Goal: Task Accomplishment & Management: Manage account settings

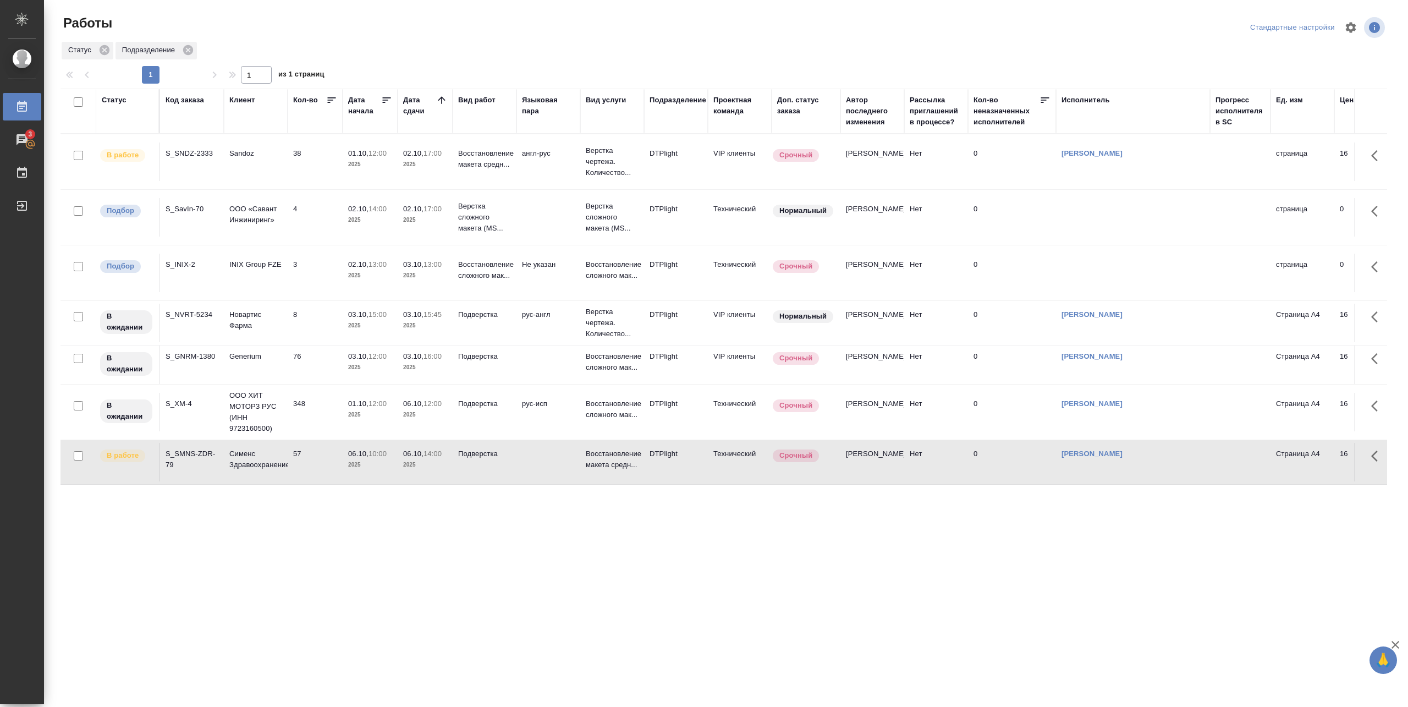
click at [327, 25] on div "Работы" at bounding box center [282, 23] width 445 height 18
click at [472, 51] on div "Статус Подразделение" at bounding box center [723, 51] width 1326 height 20
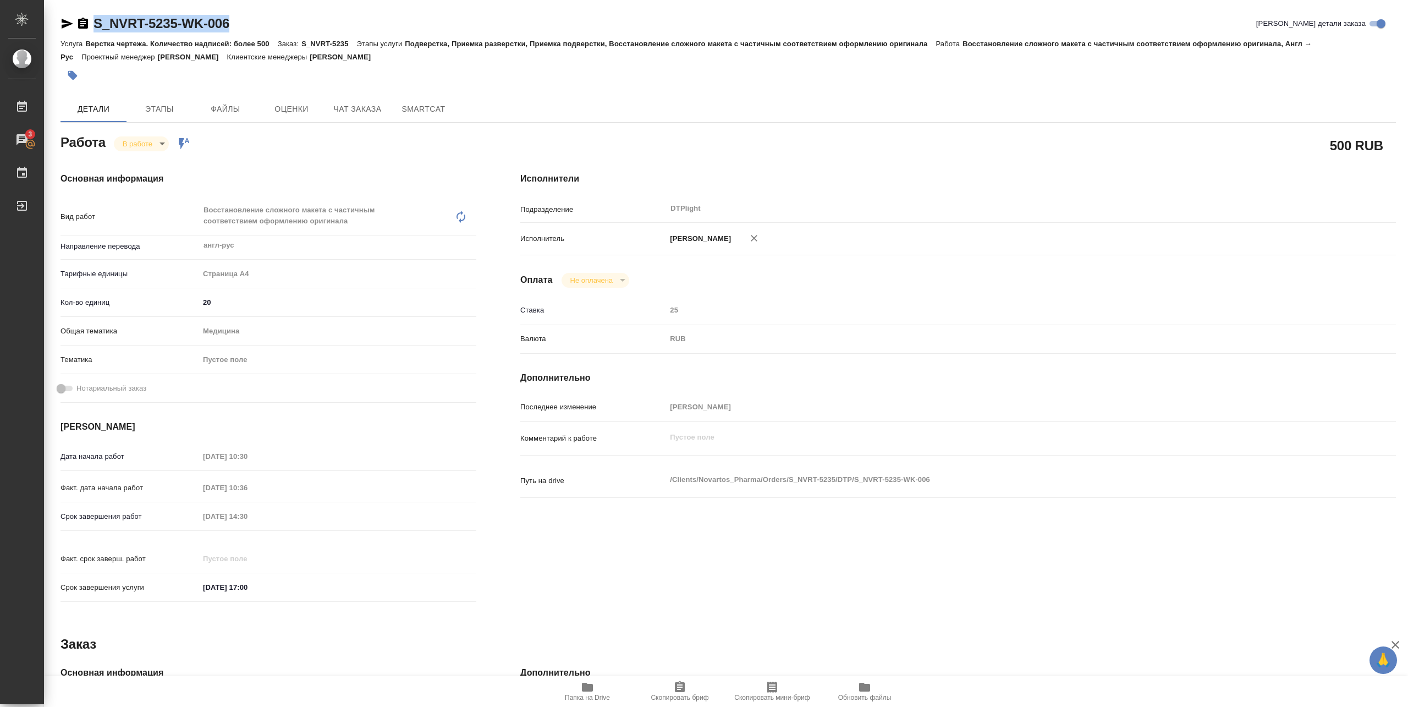
click at [590, 686] on icon "button" at bounding box center [587, 686] width 11 height 9
click at [586, 698] on span "Папка на Drive" at bounding box center [587, 697] width 45 height 8
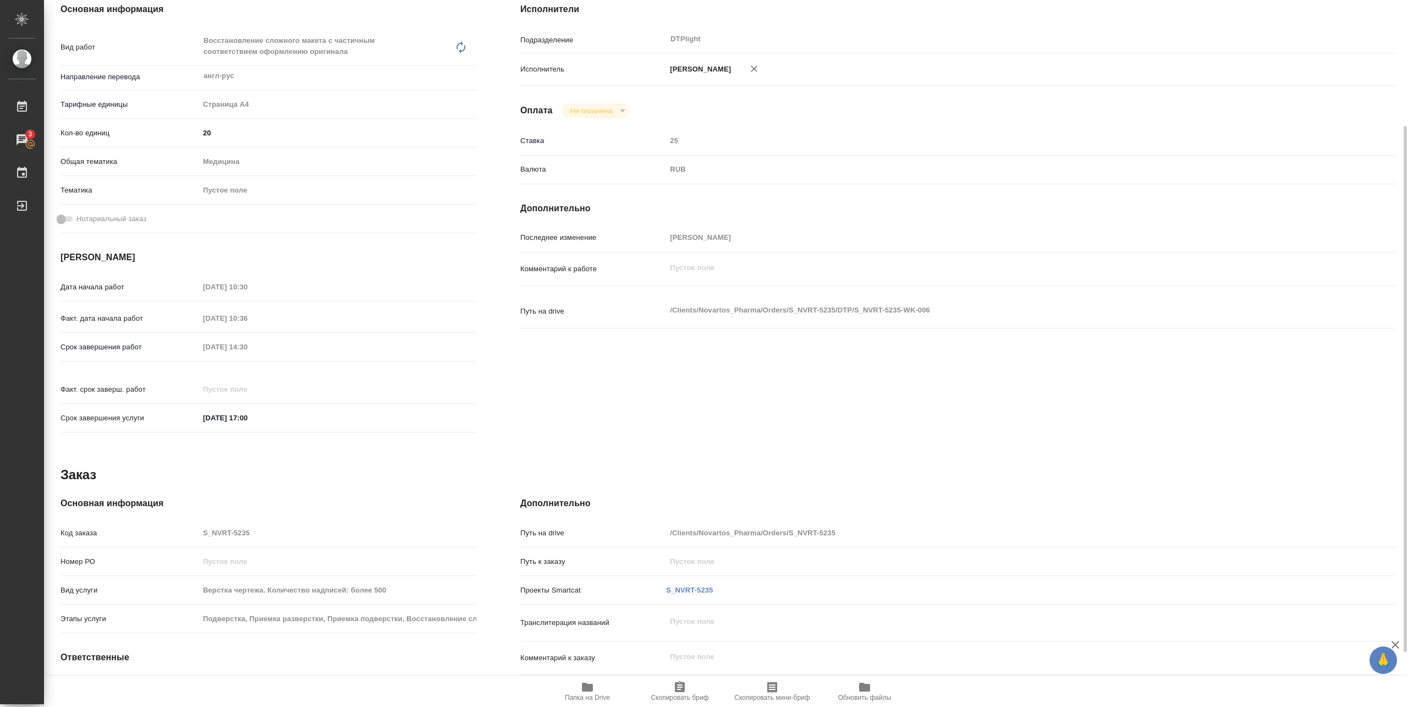
scroll to position [23, 0]
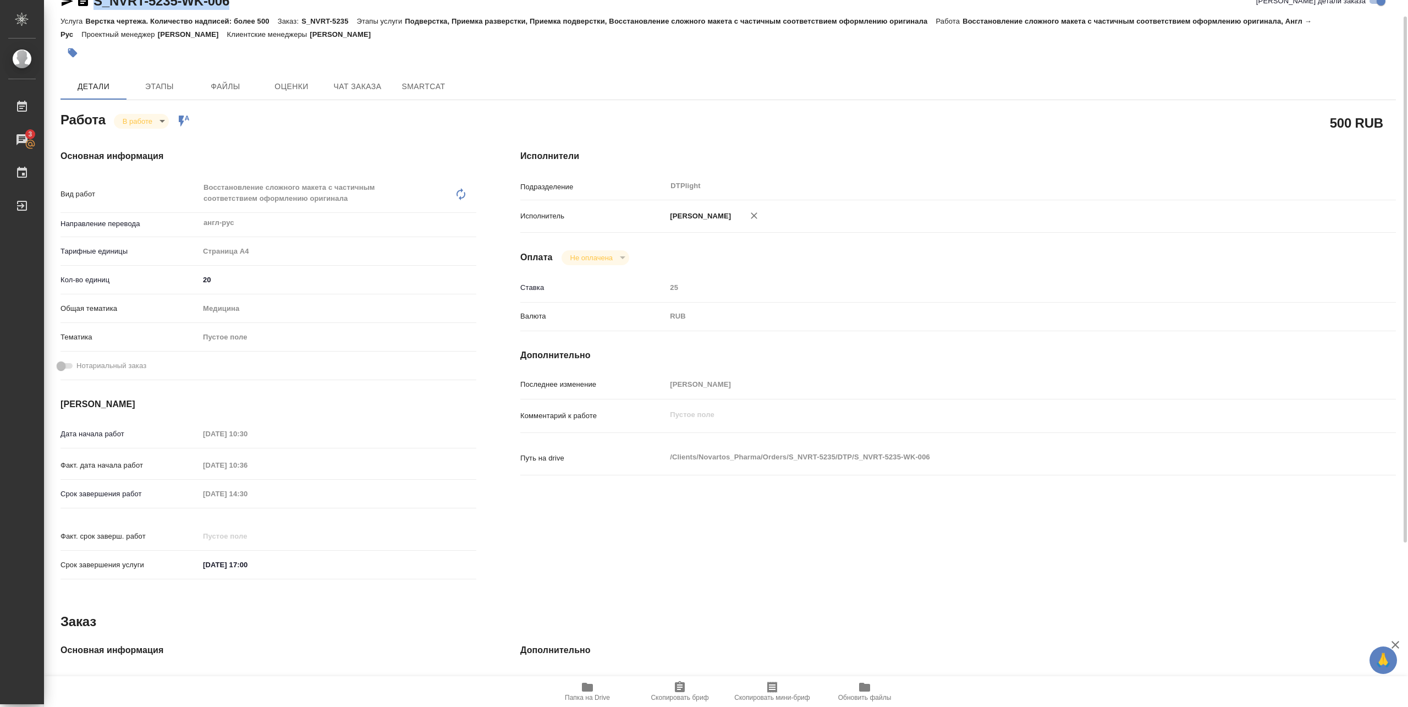
click at [157, 124] on body "🙏 .cls-1 fill:#fff; AWATERA Pankina Anna Работы 3 Чаты График Выйти S_NVRT-5235…" at bounding box center [704, 353] width 1408 height 707
click at [150, 137] on button "Выполнен" at bounding box center [143, 140] width 40 height 12
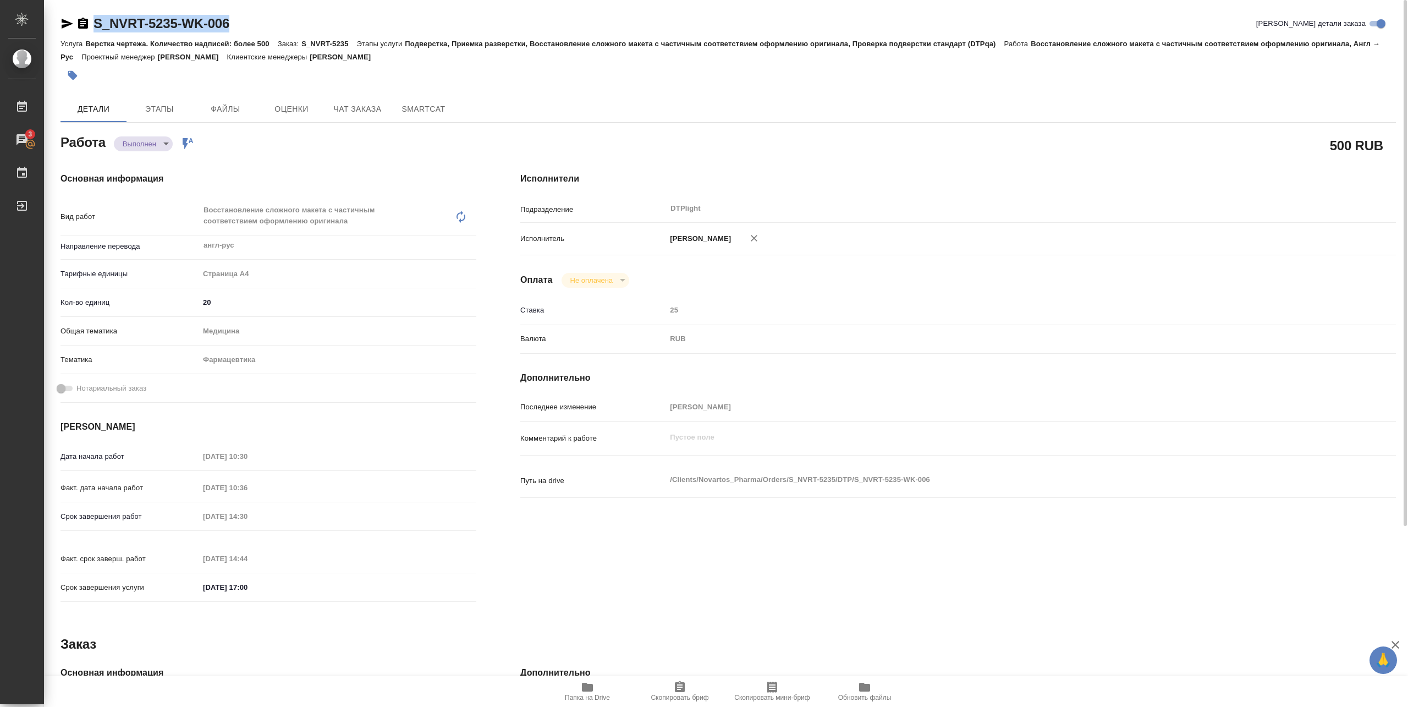
type textarea "x"
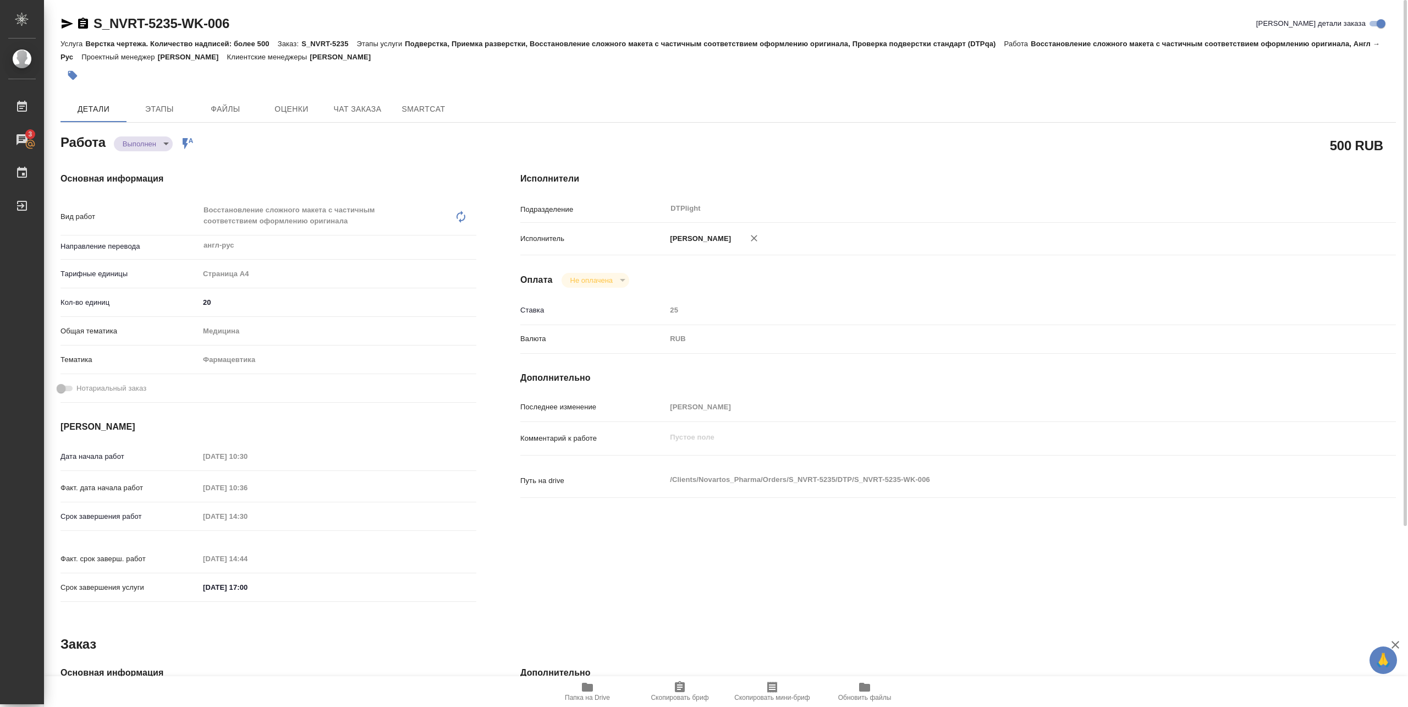
type textarea "x"
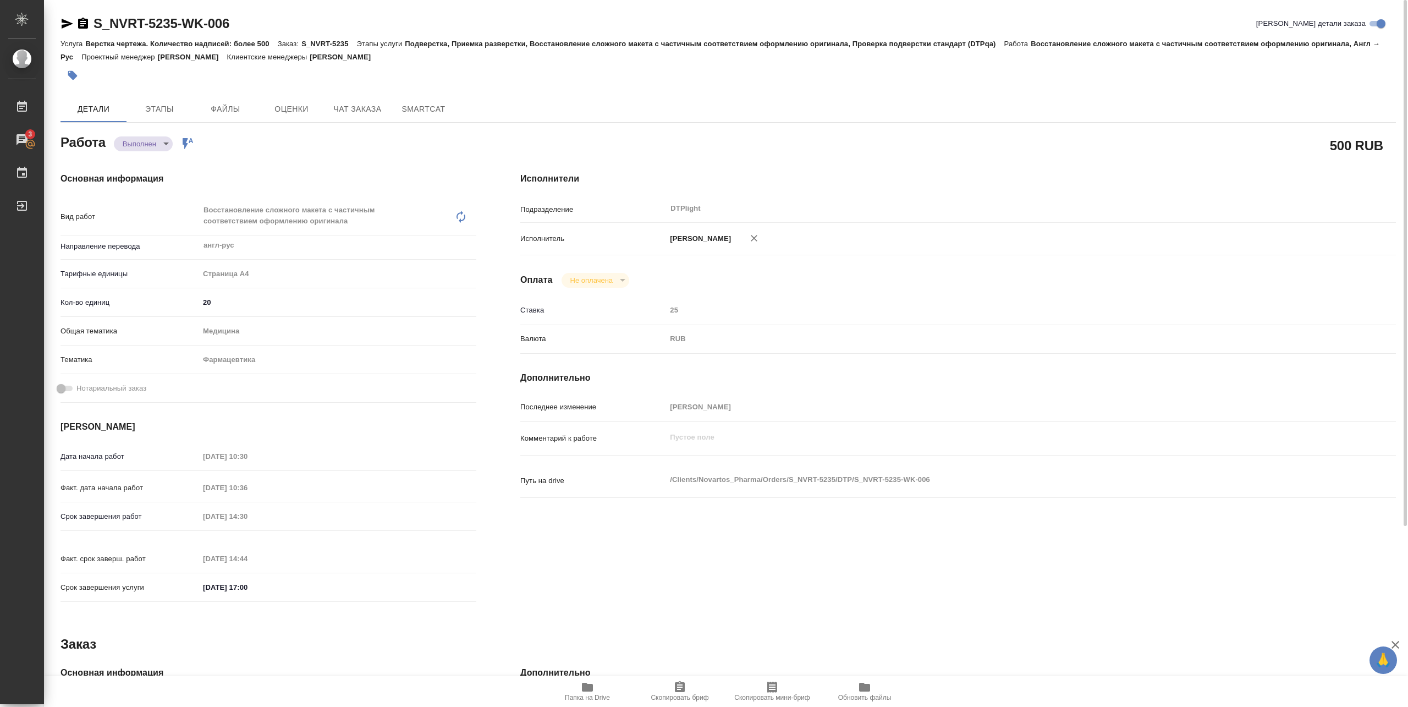
click at [313, 27] on div "S_NVRT-5235-WK-006 Кратко детали заказа" at bounding box center [727, 24] width 1335 height 18
type textarea "x"
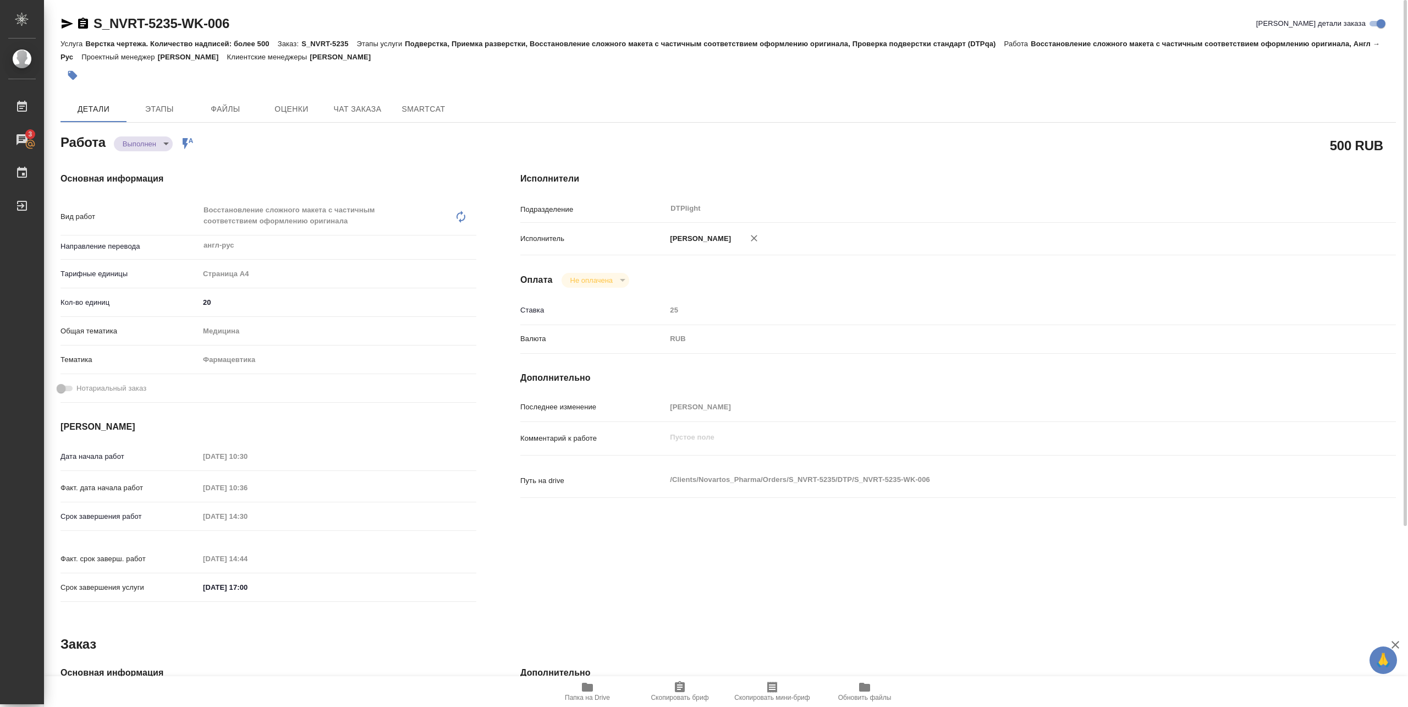
type textarea "x"
drag, startPoint x: 91, startPoint y: 34, endPoint x: 249, endPoint y: 29, distance: 157.9
click at [249, 29] on div "S_NVRT-5235-WK-006 Кратко детали заказа" at bounding box center [727, 26] width 1335 height 22
copy link "S_NVRT-5235-WK-006"
type textarea "x"
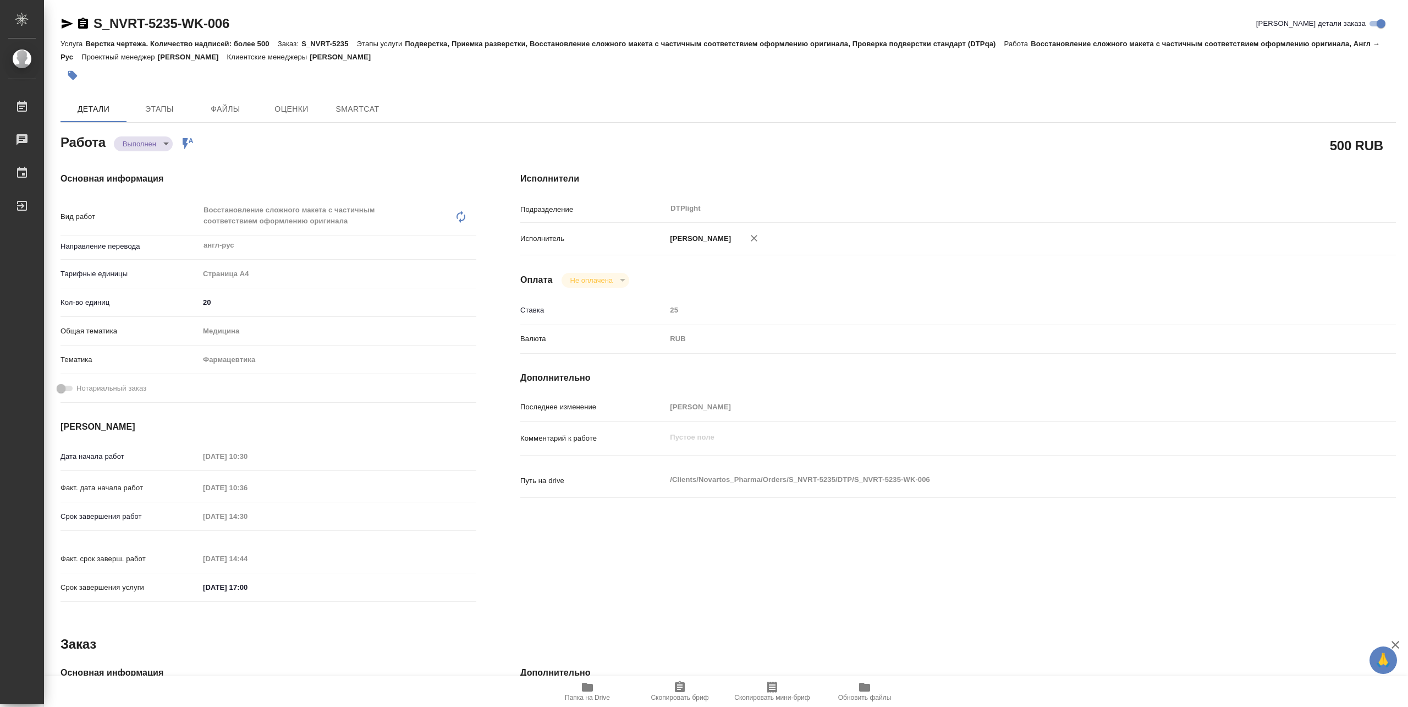
type textarea "x"
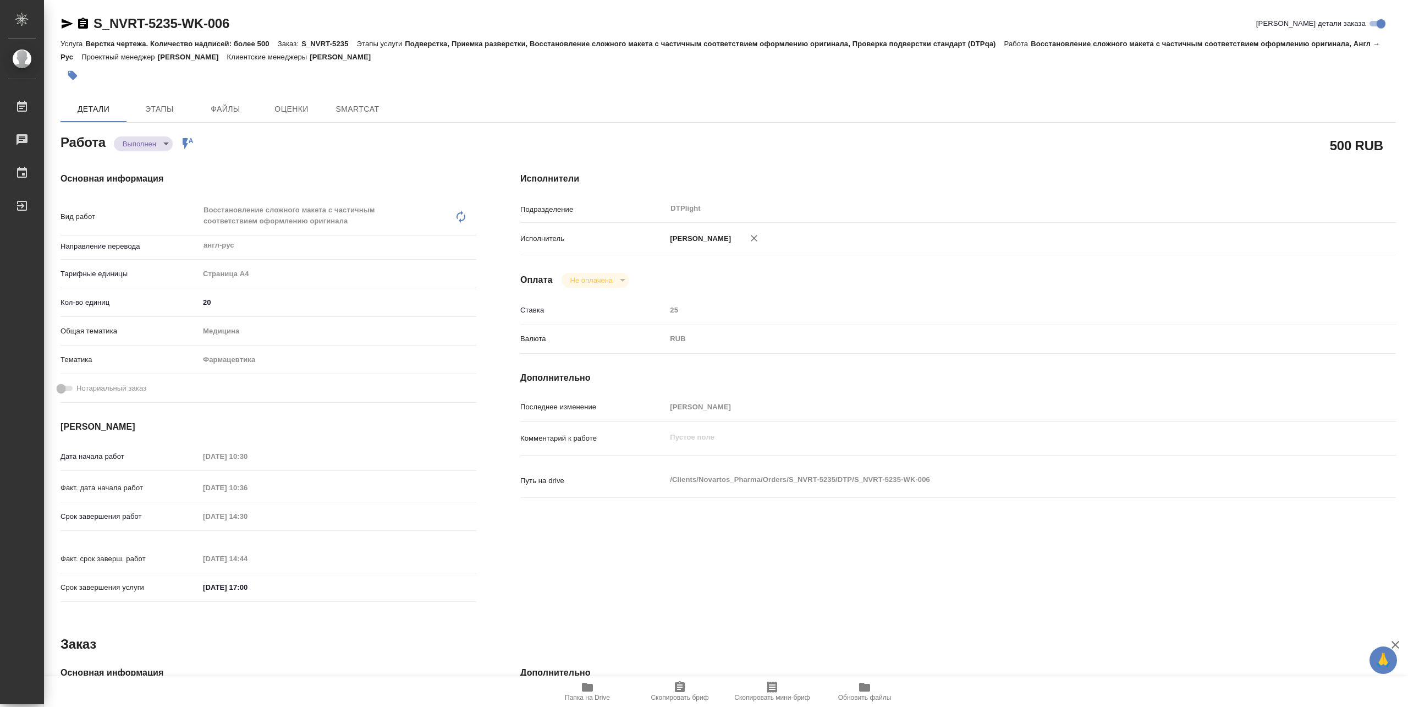
type textarea "x"
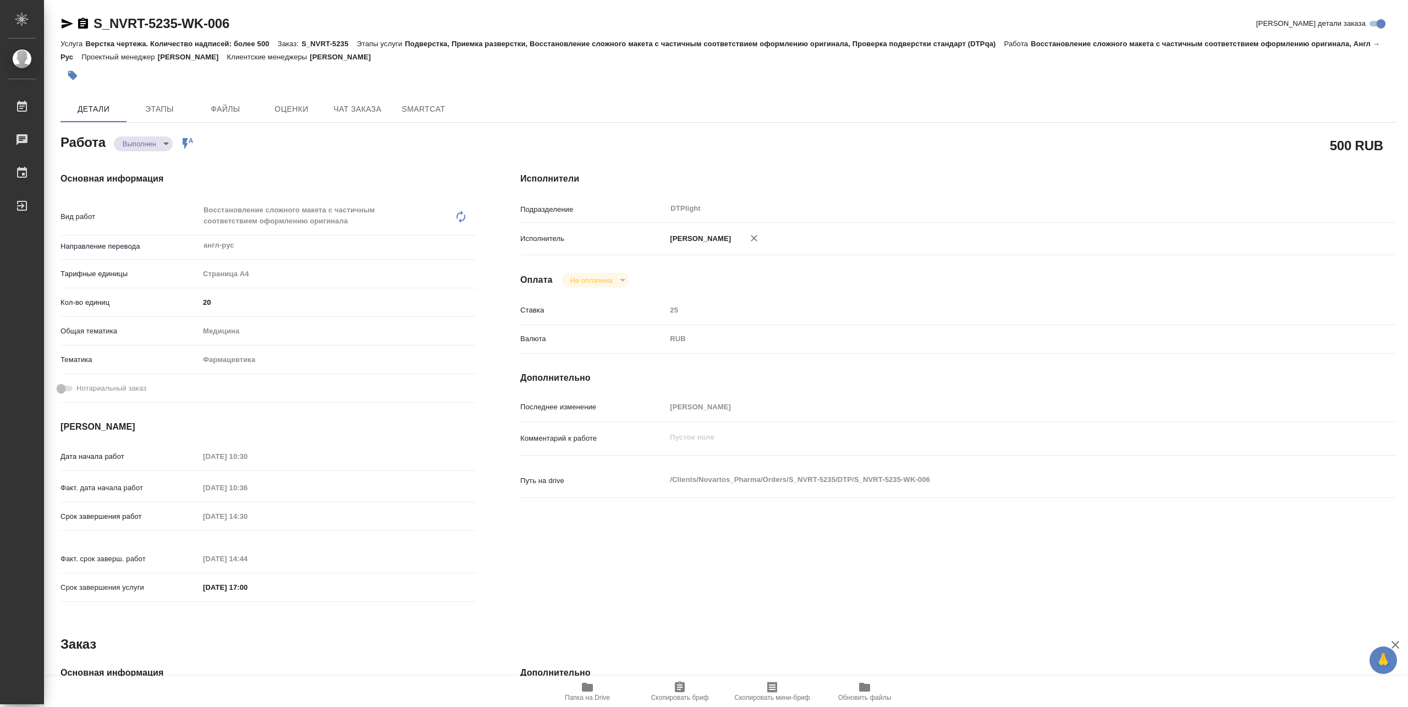
type textarea "x"
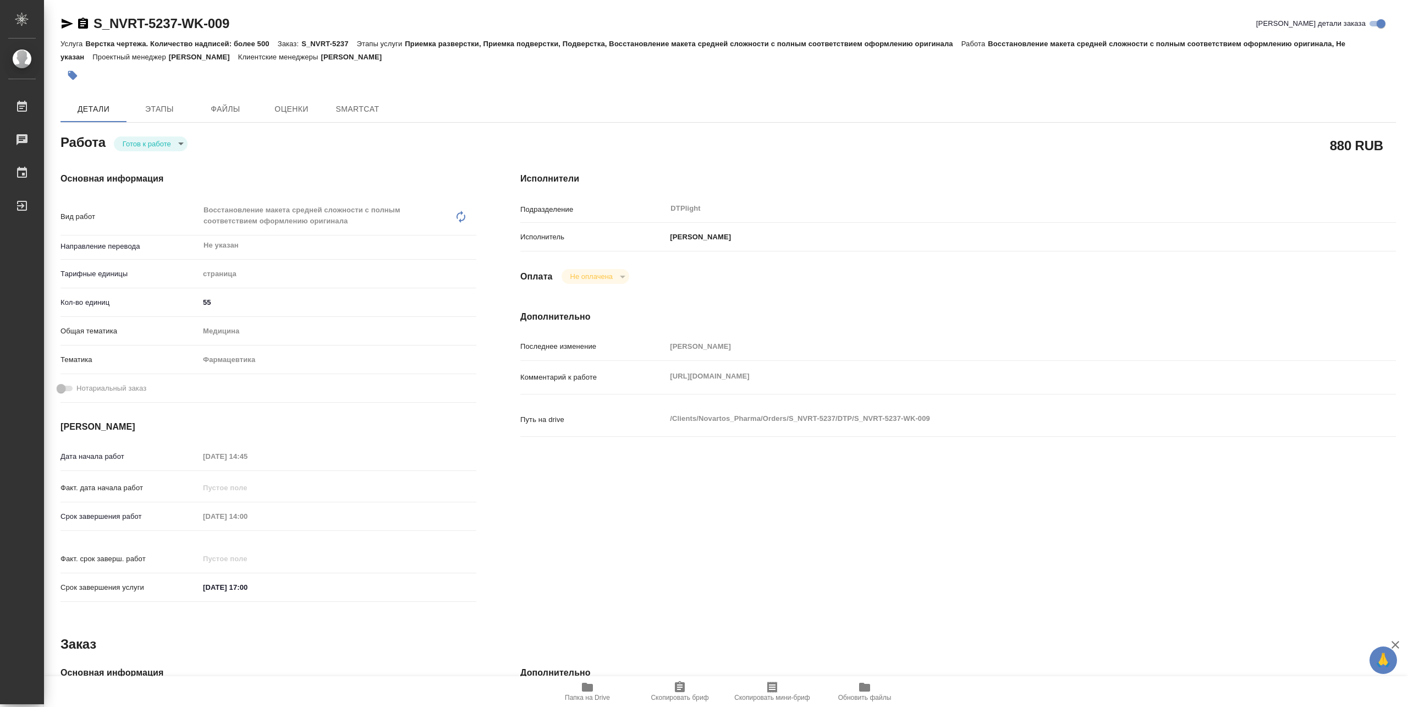
type textarea "x"
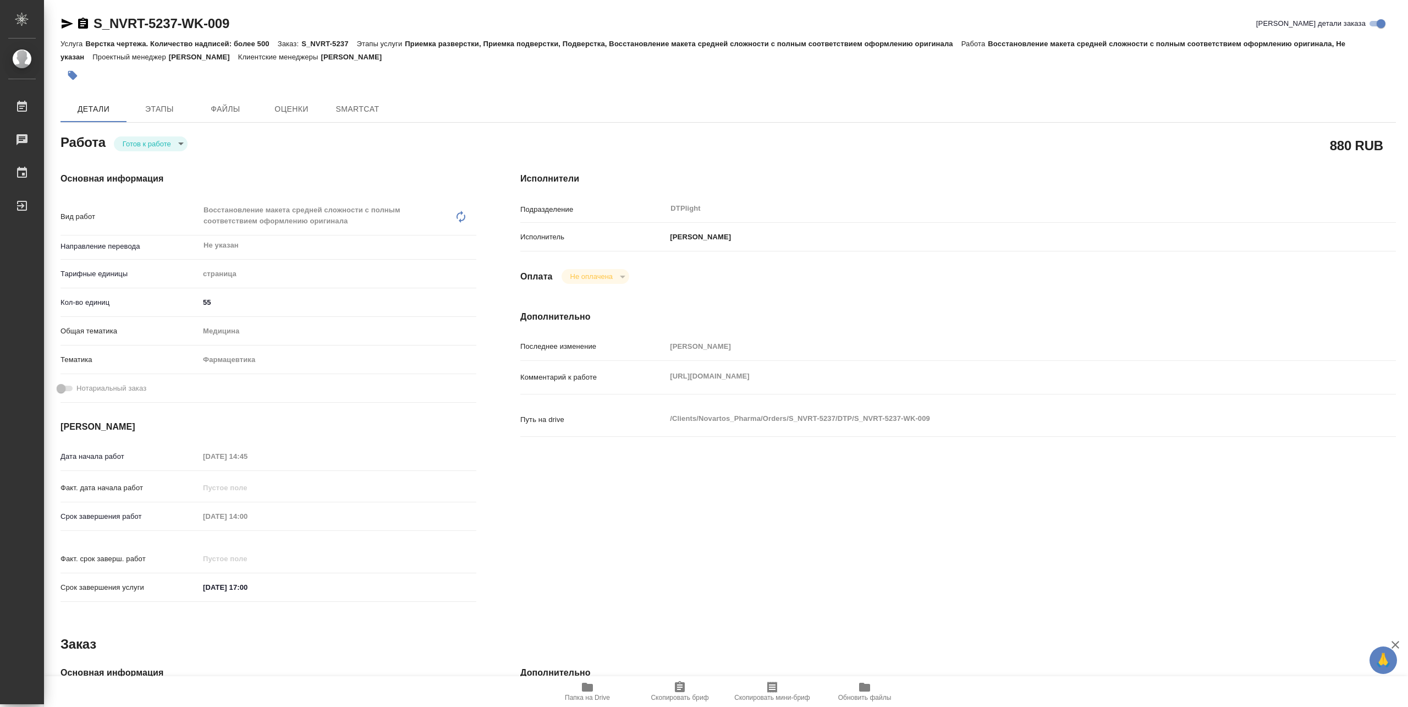
type textarea "x"
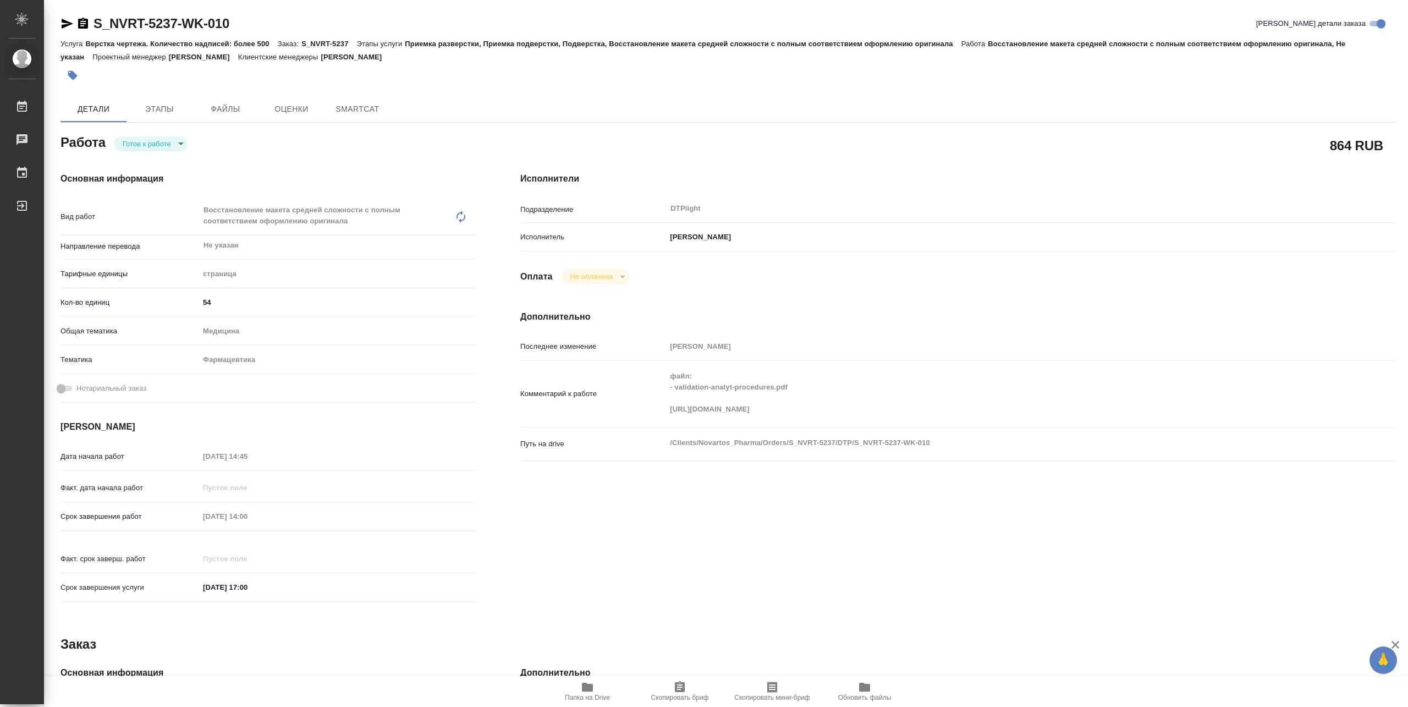
type textarea "x"
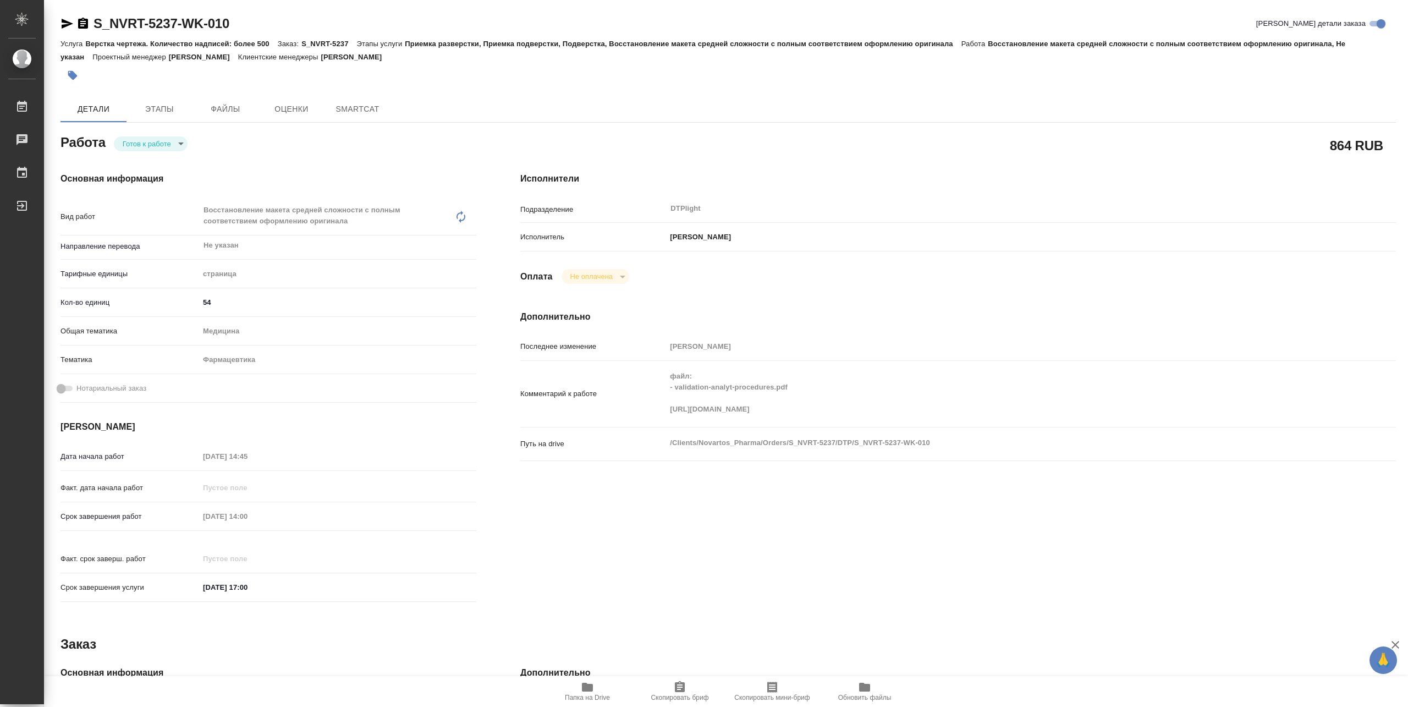
type textarea "x"
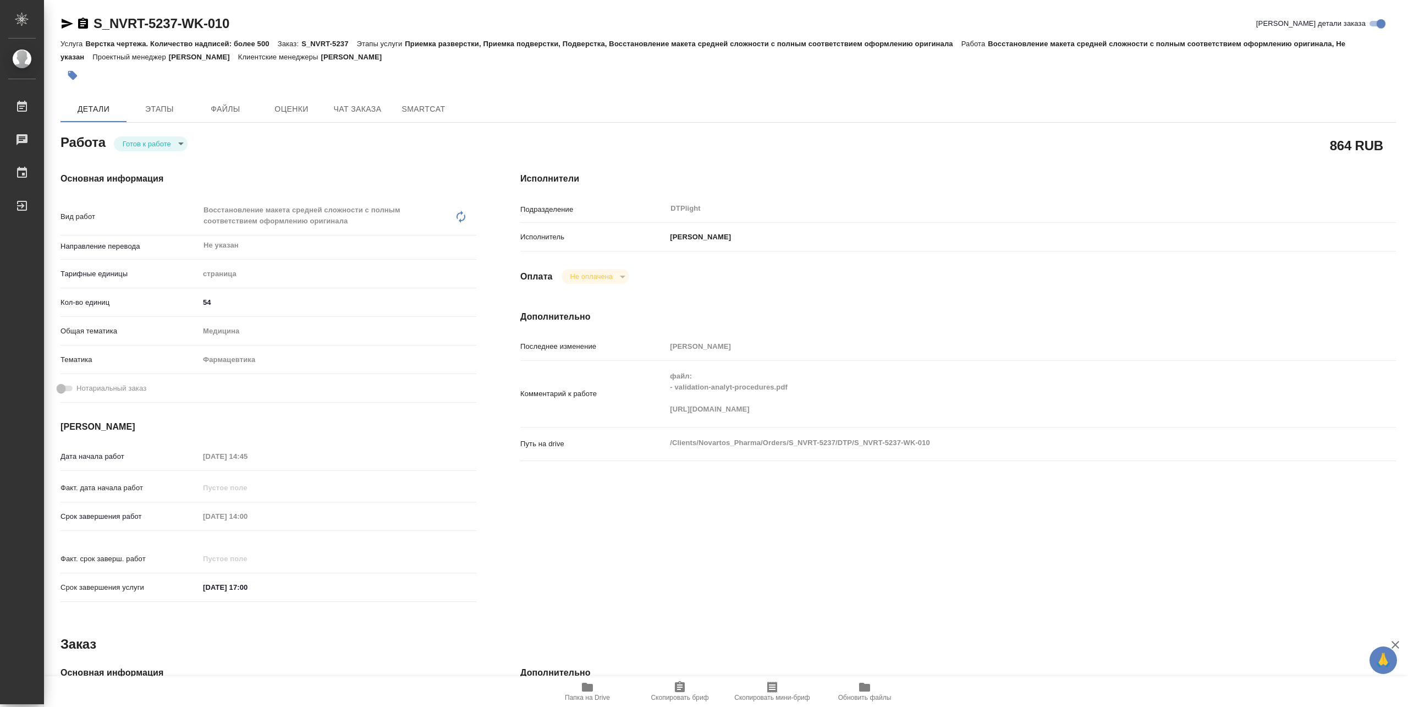
type textarea "x"
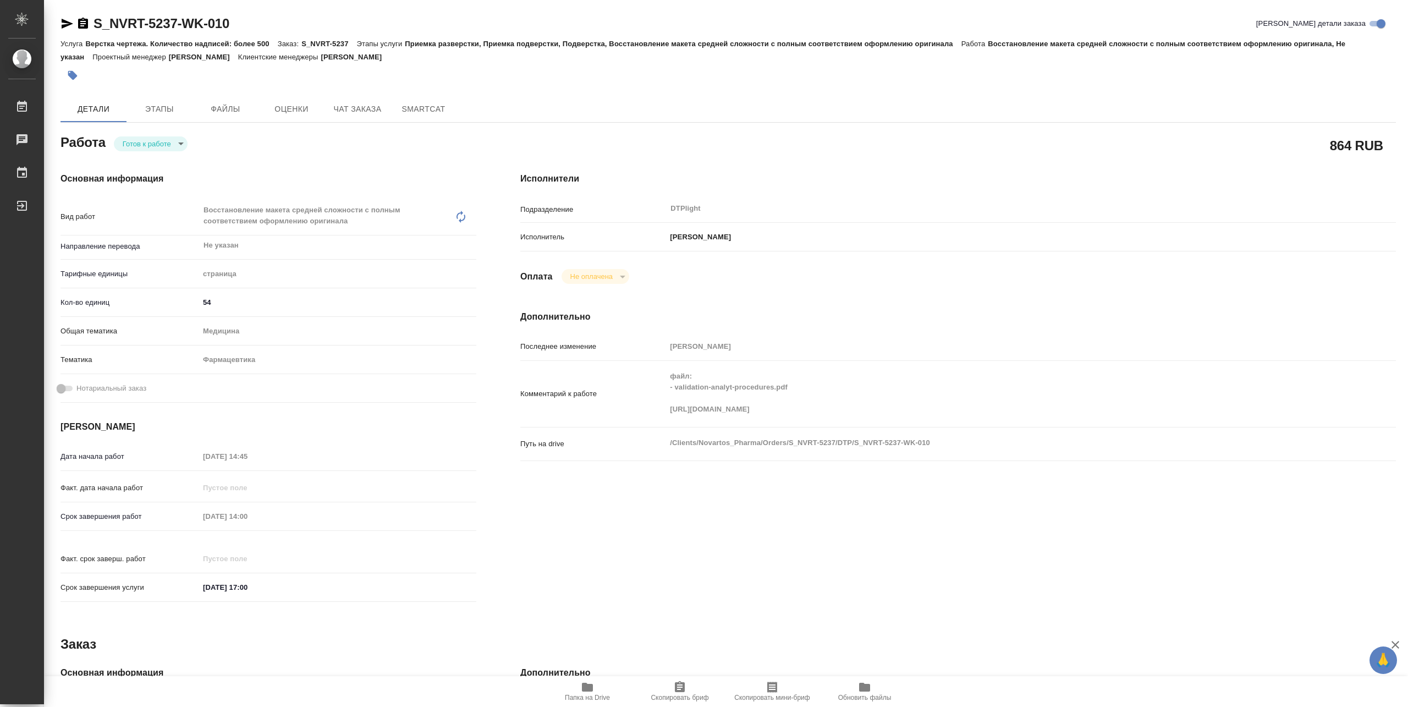
type textarea "x"
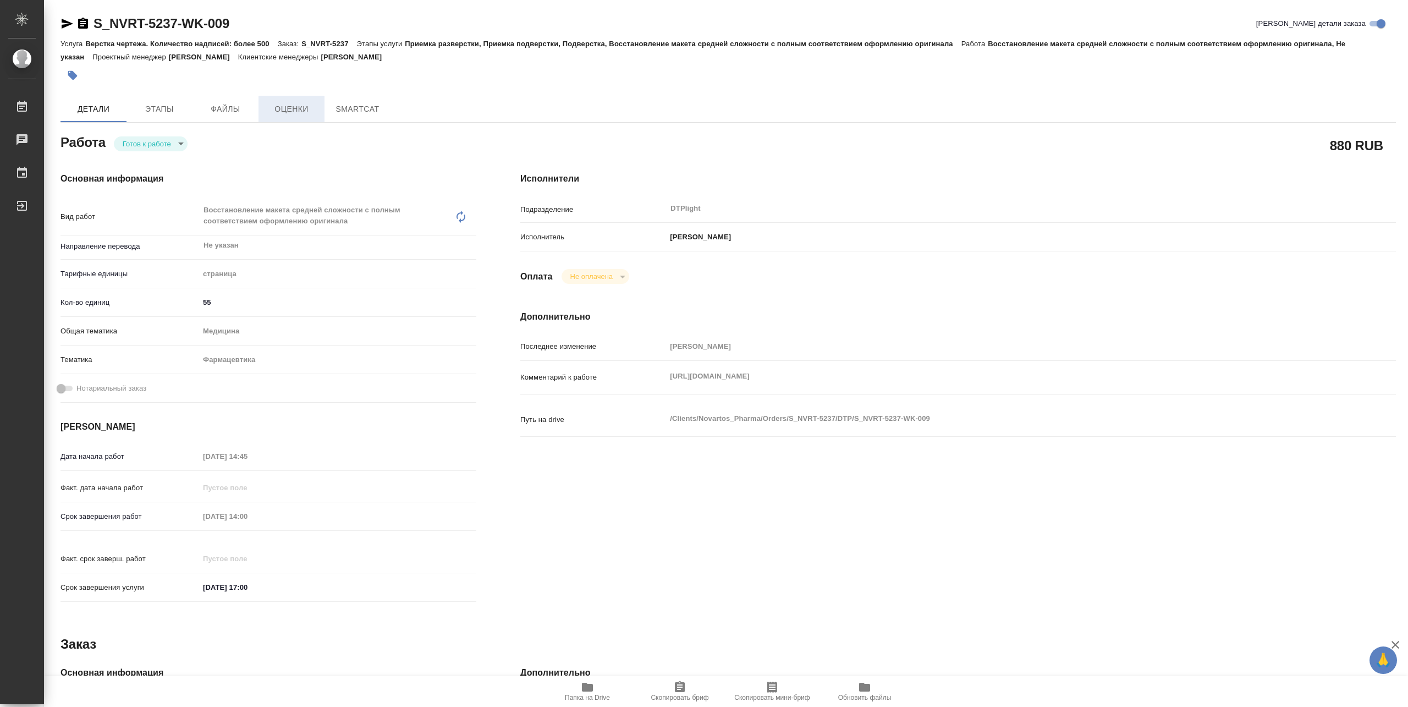
type textarea "x"
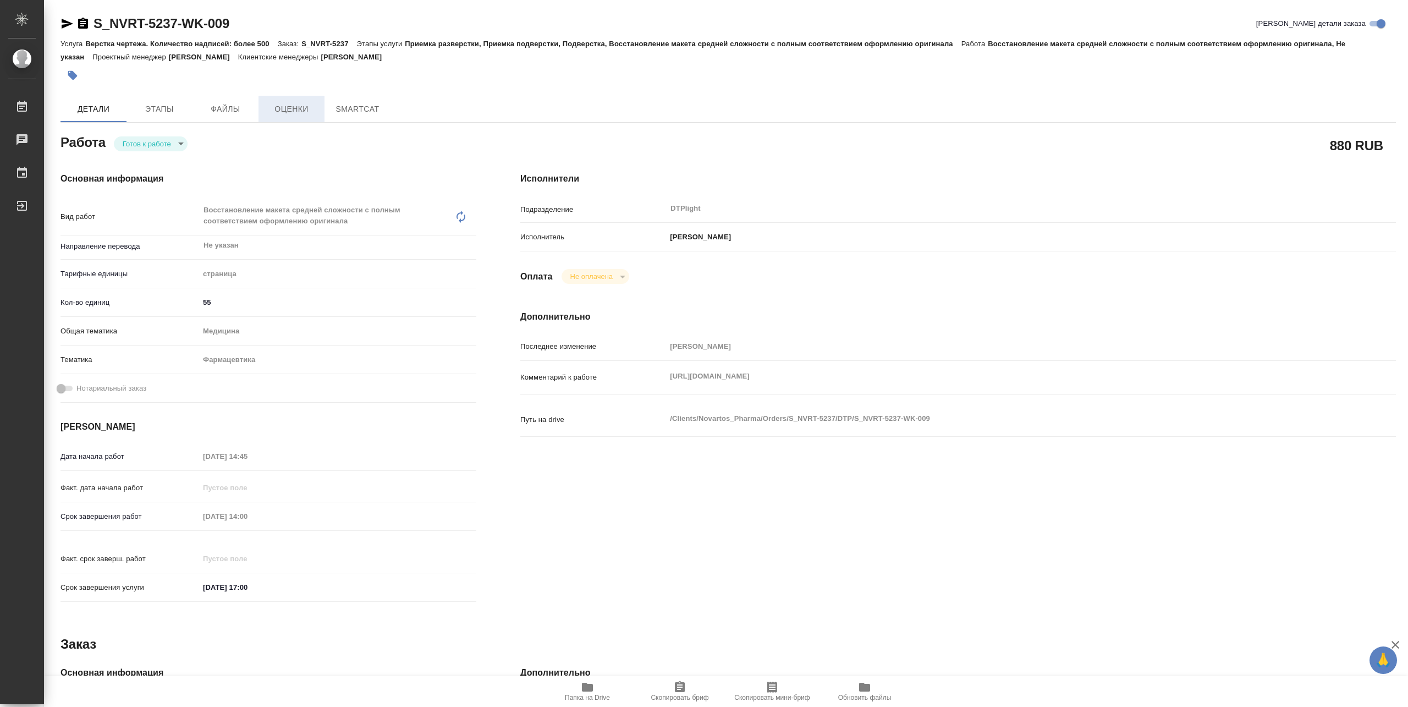
type textarea "x"
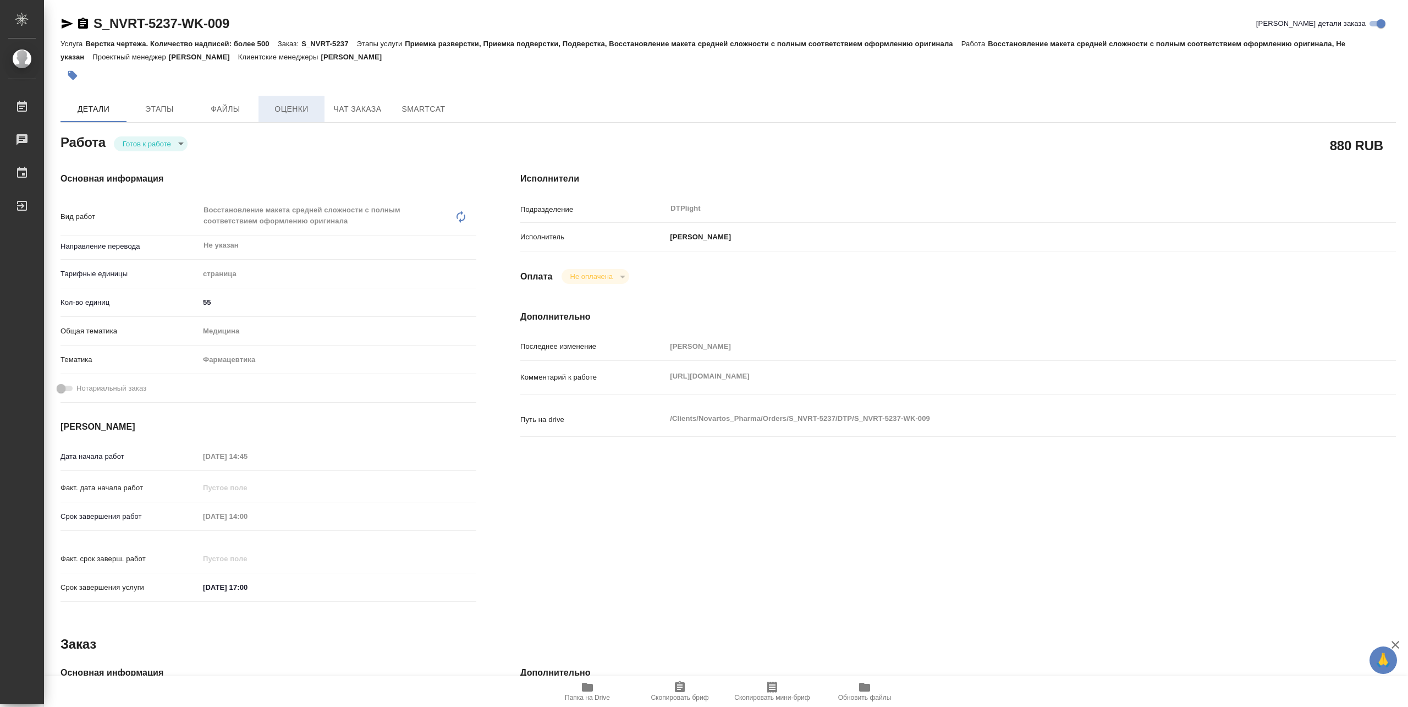
type textarea "x"
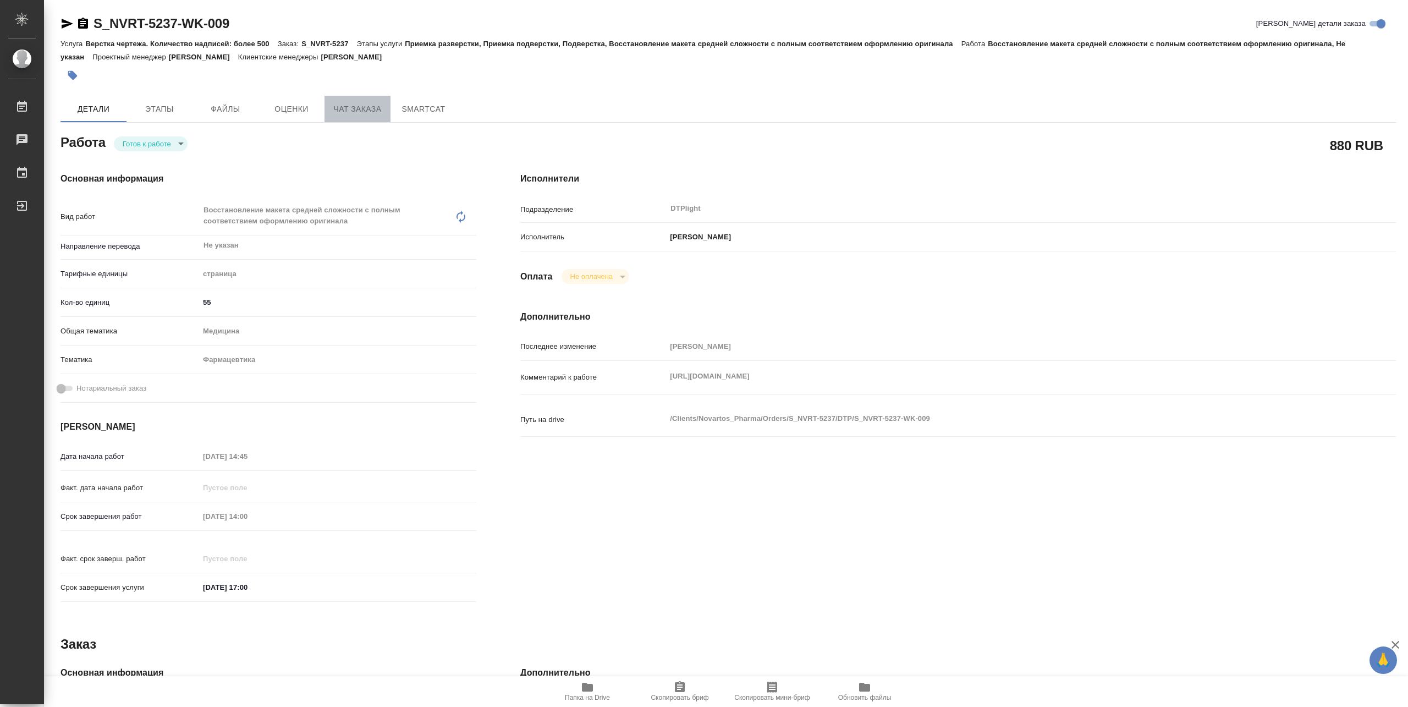
click at [342, 102] on span "Чат заказа" at bounding box center [357, 109] width 53 height 14
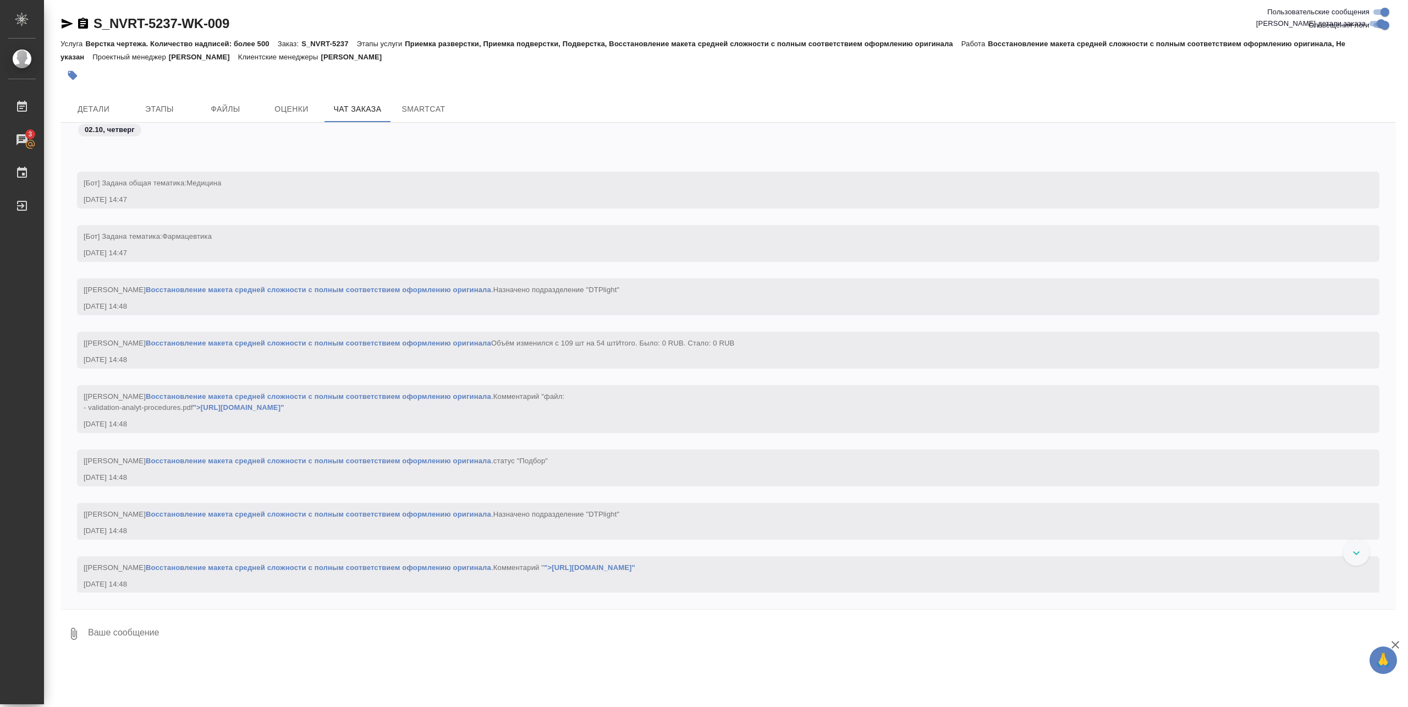
scroll to position [14127, 0]
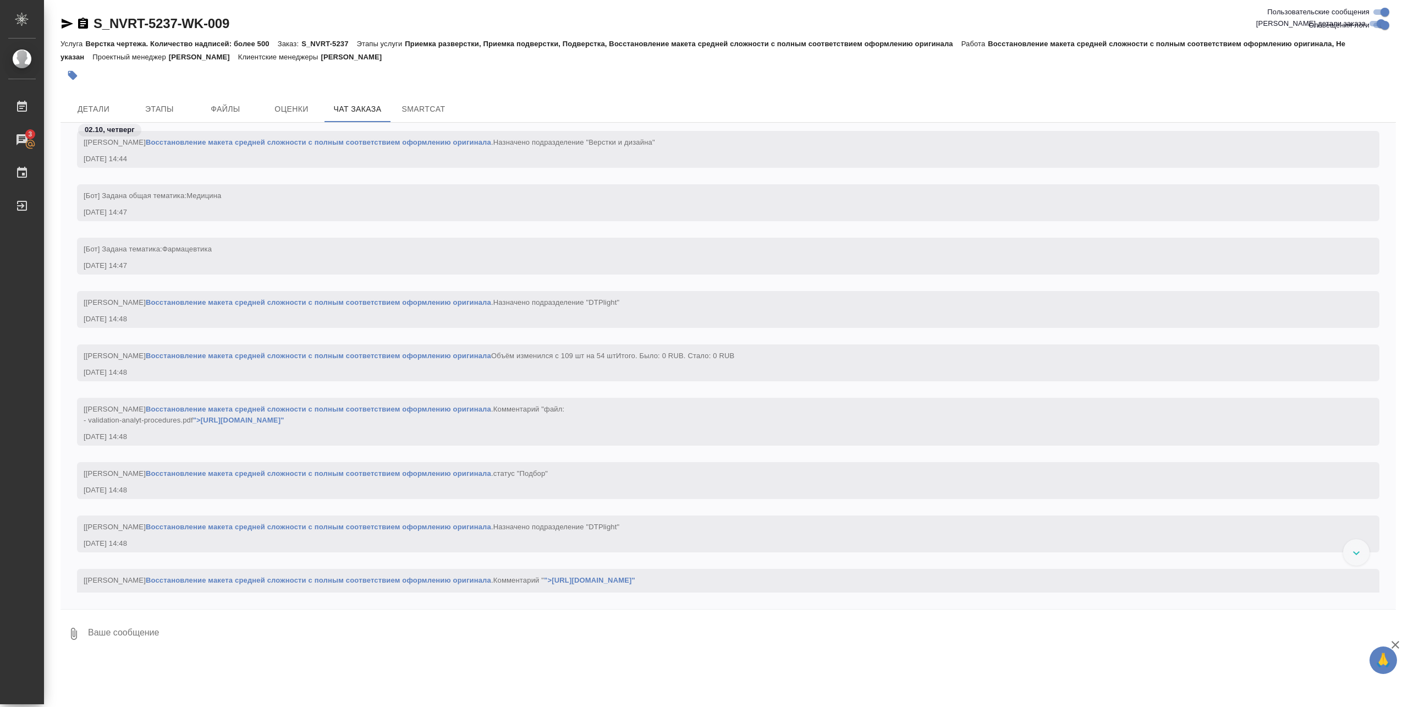
click at [251, 357] on link "Восстановление макета средней сложности с полным соответствием оформлению ориги…" at bounding box center [318, 355] width 345 height 8
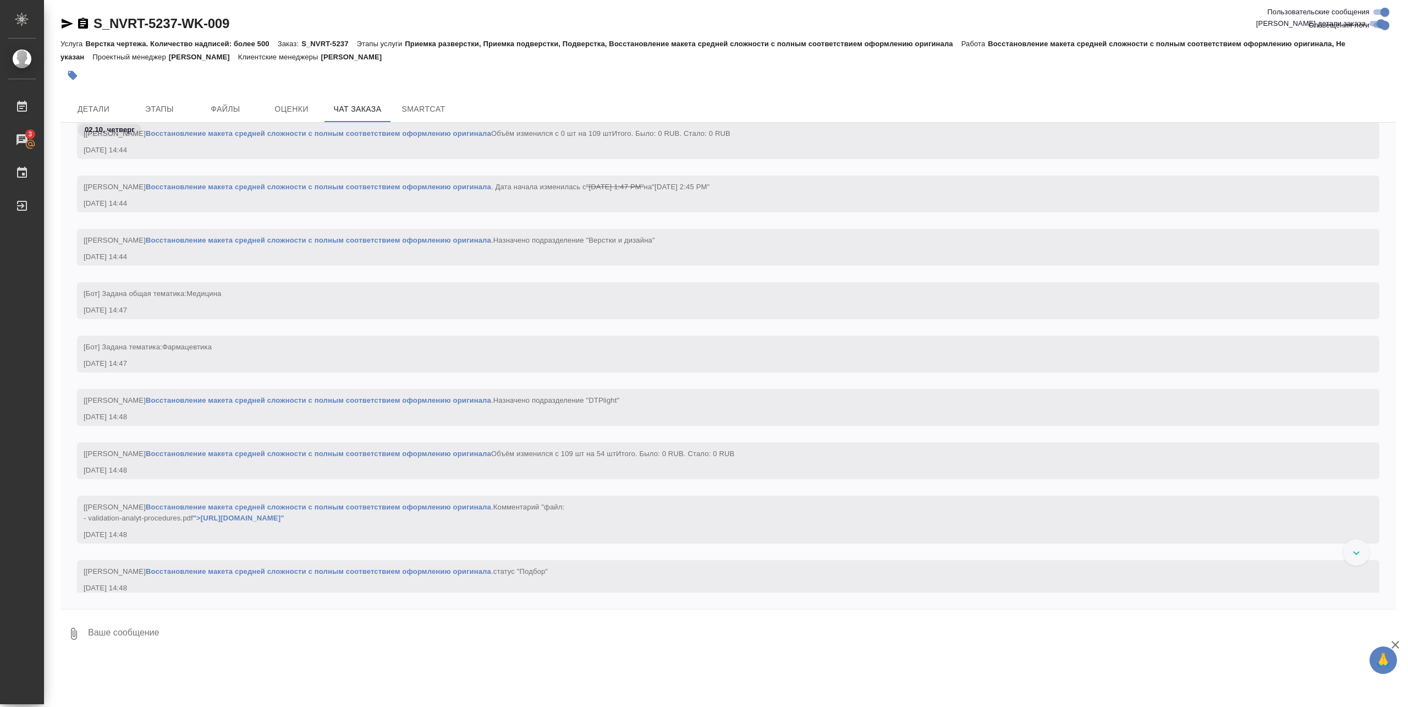
scroll to position [13398, 0]
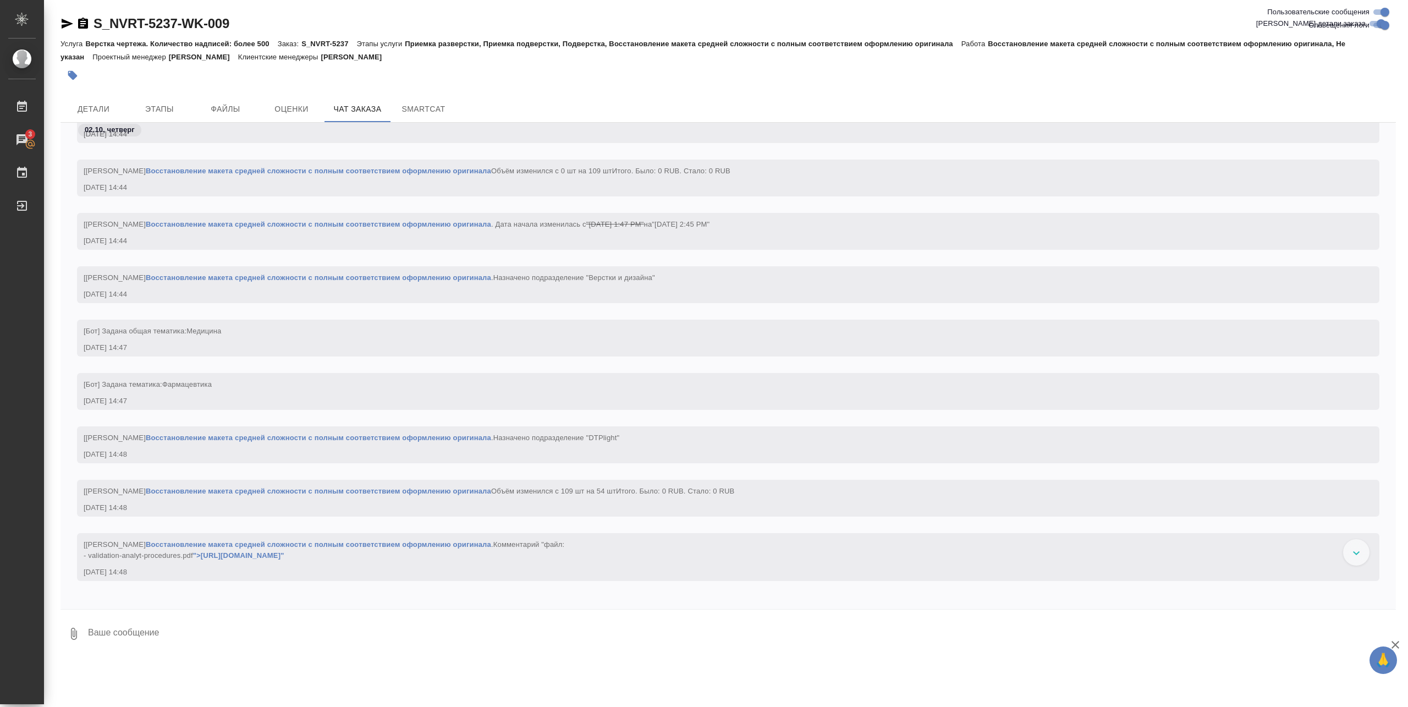
click at [306, 282] on link "Восстановление макета средней сложности с полным соответствием оформлению ориги…" at bounding box center [318, 277] width 345 height 8
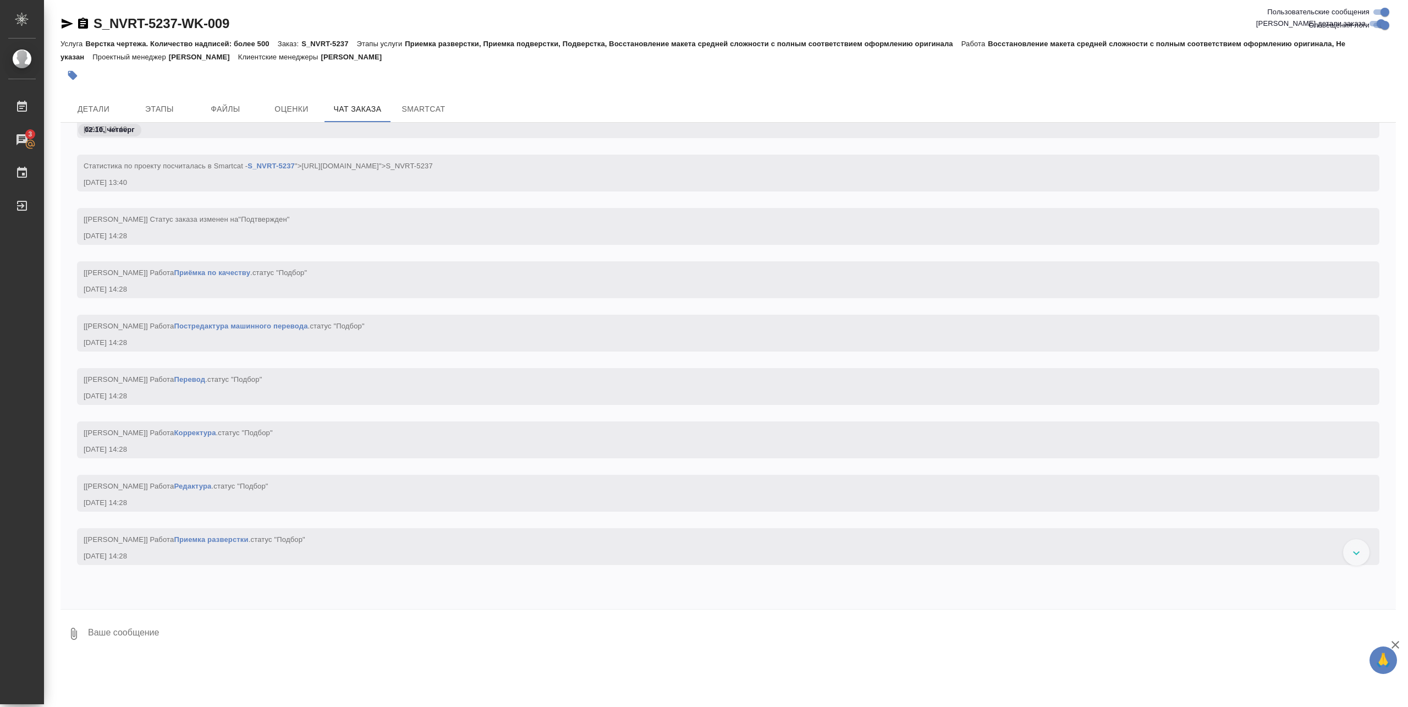
scroll to position [1026, 0]
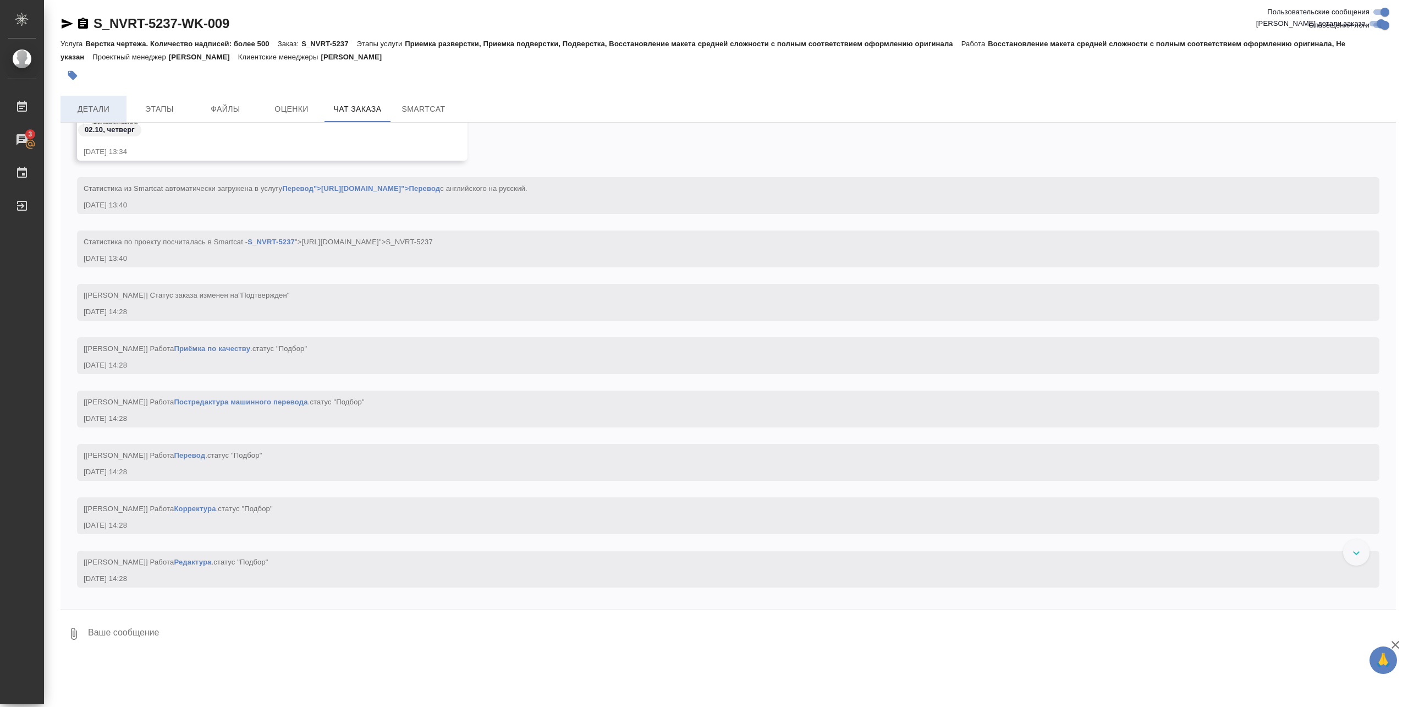
click at [102, 108] on span "Детали" at bounding box center [93, 109] width 53 height 14
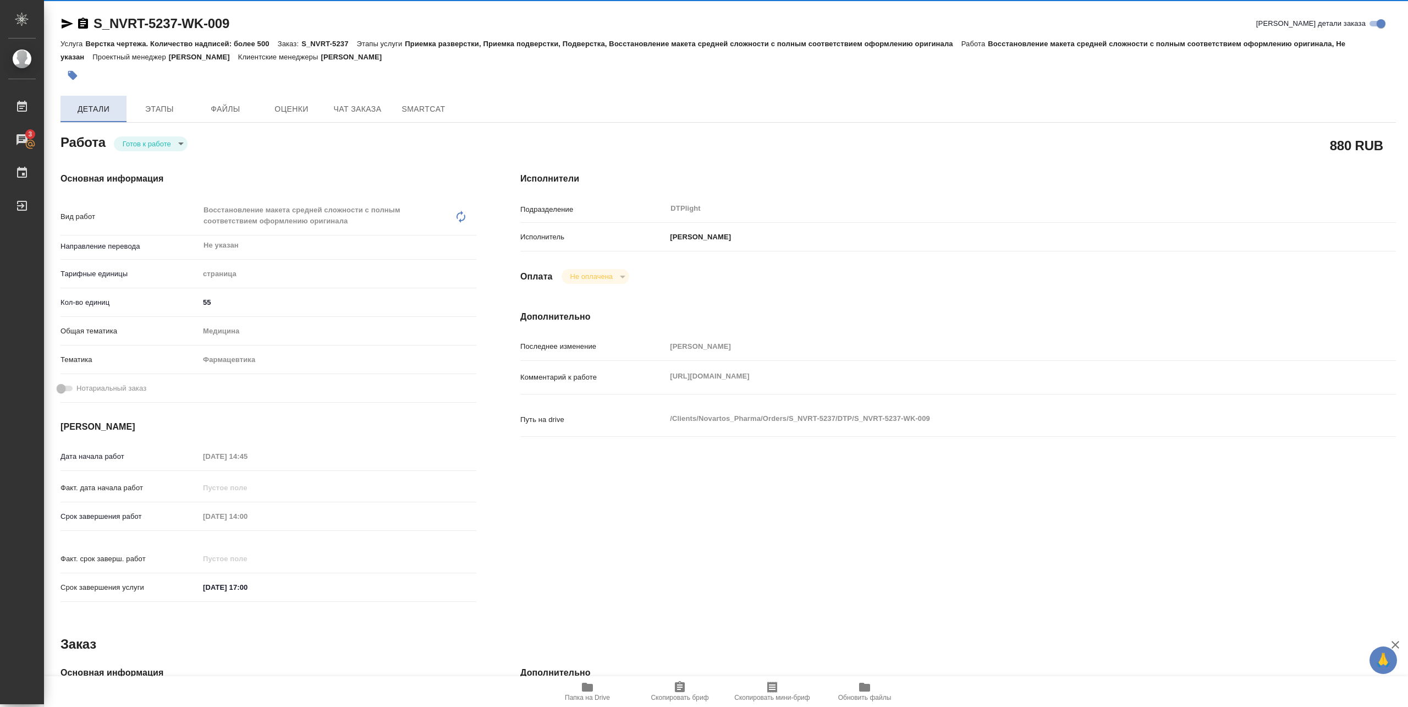
type textarea "x"
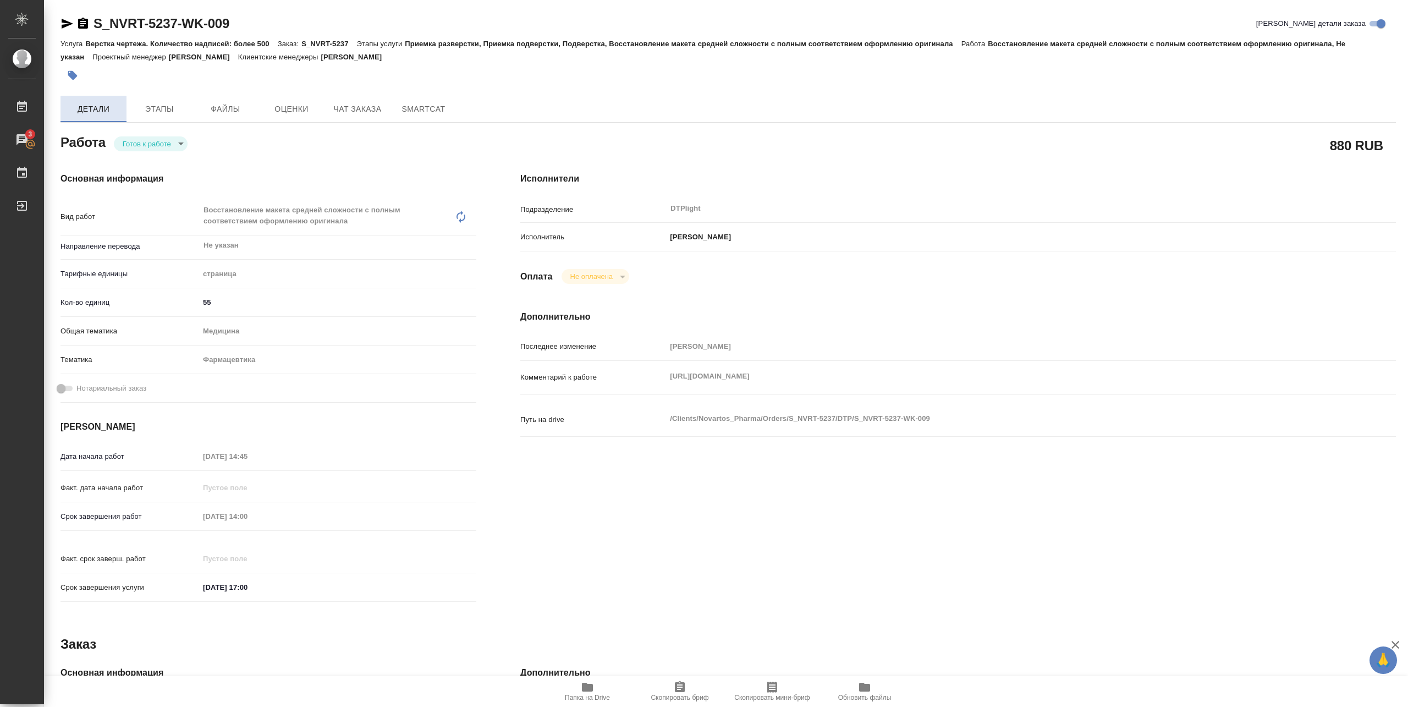
type textarea "x"
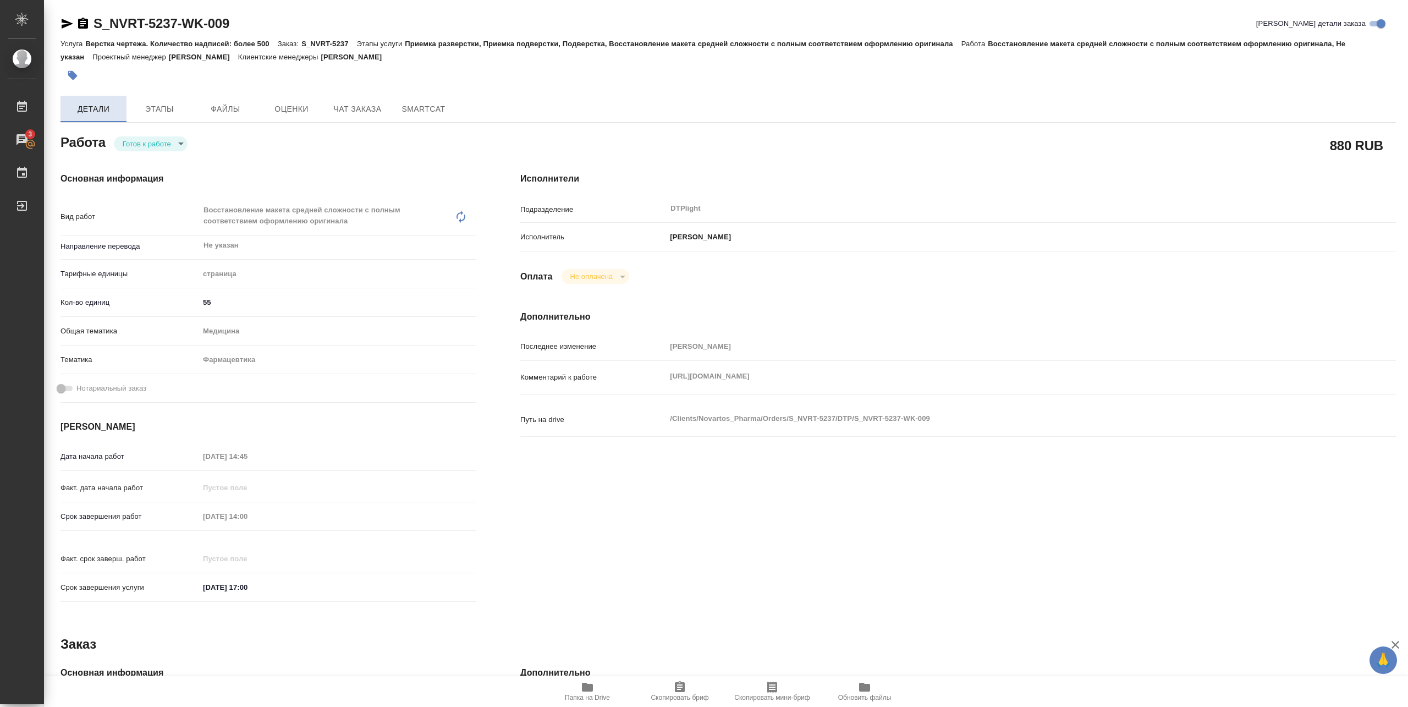
type textarea "x"
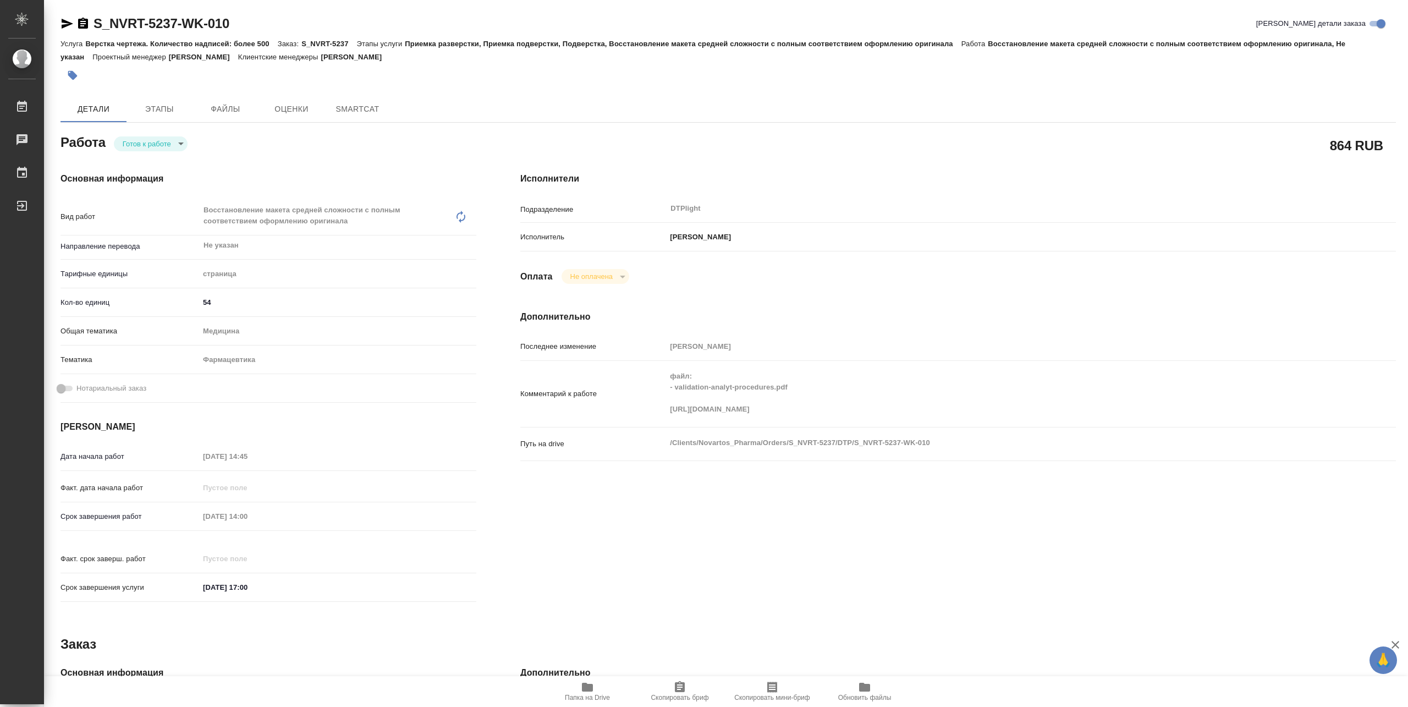
type textarea "x"
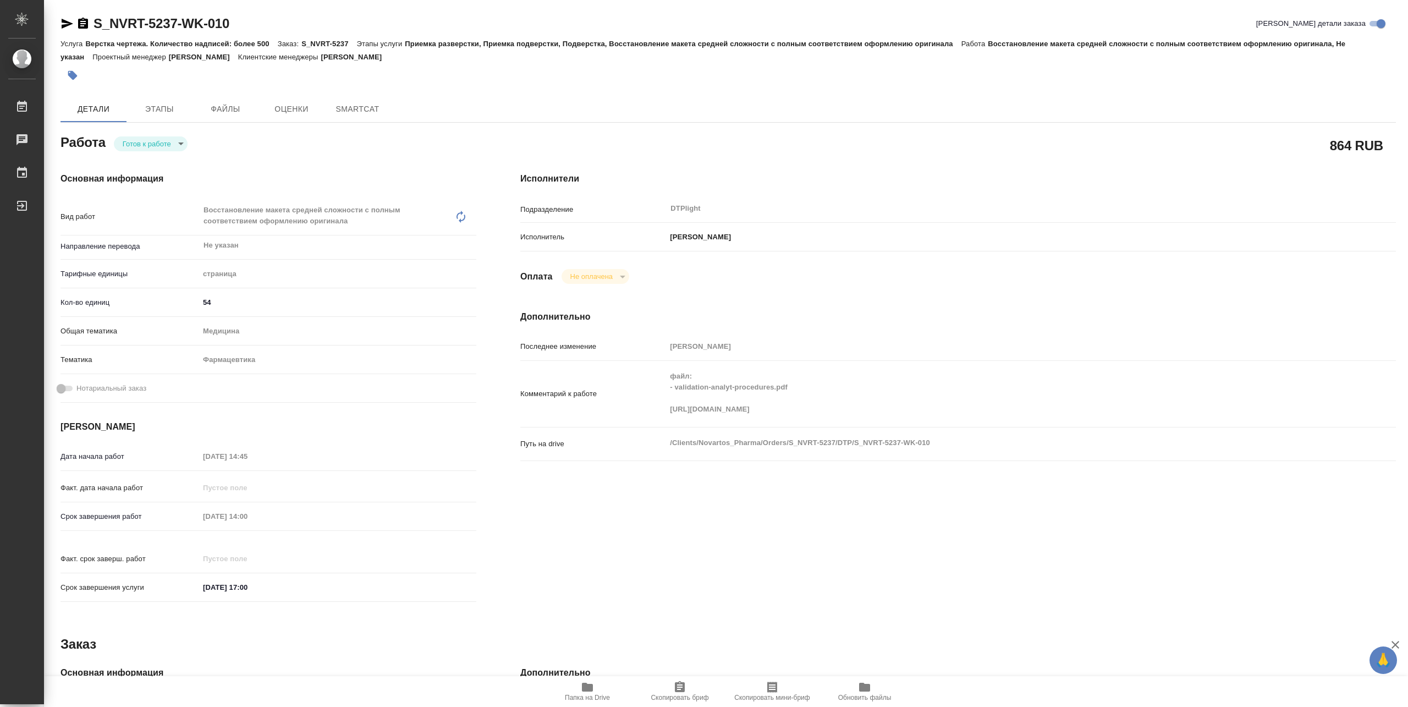
type textarea "x"
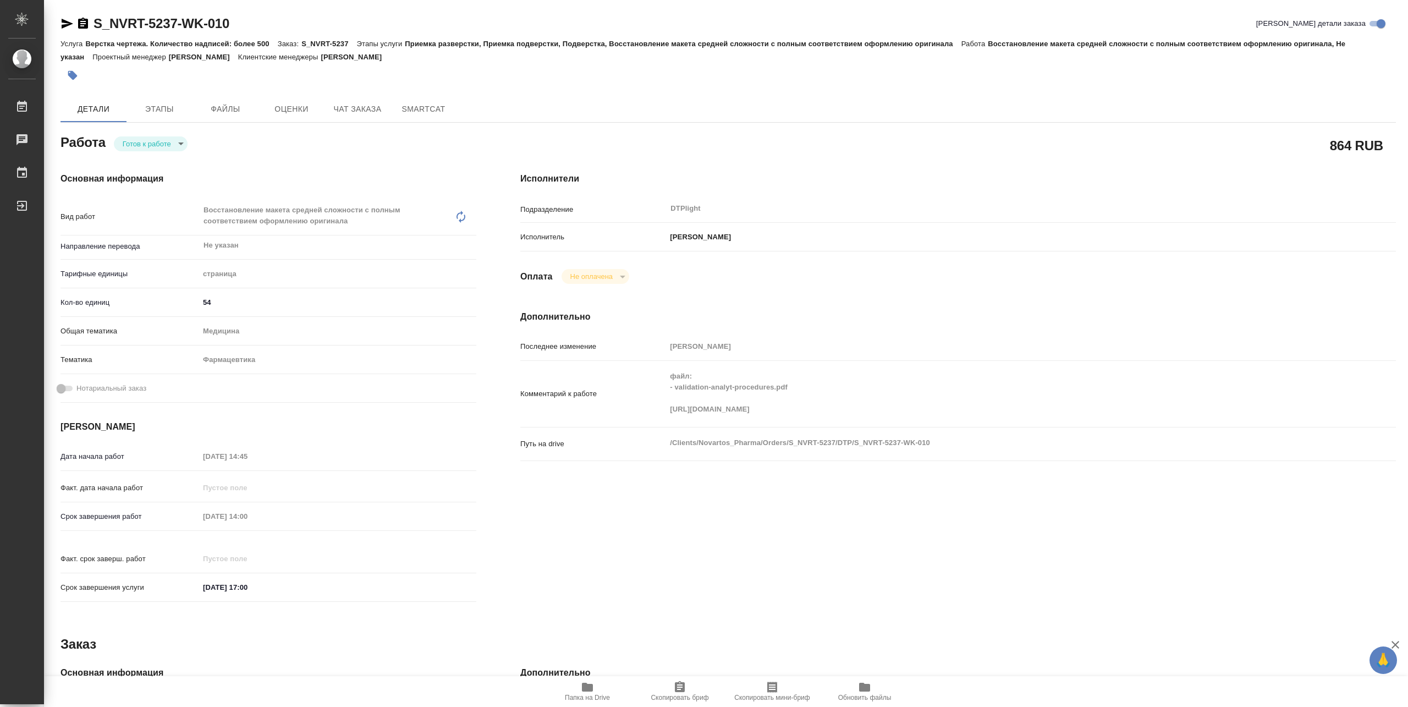
type textarea "x"
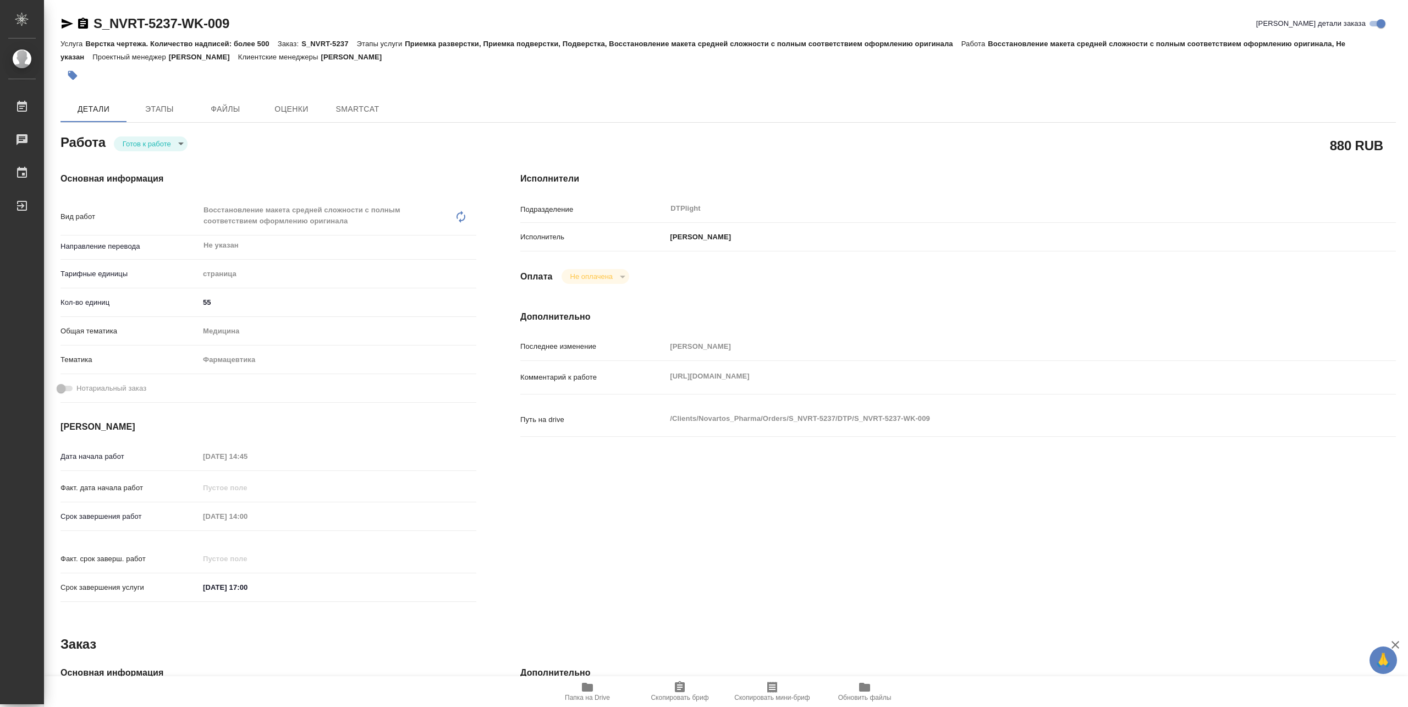
type textarea "x"
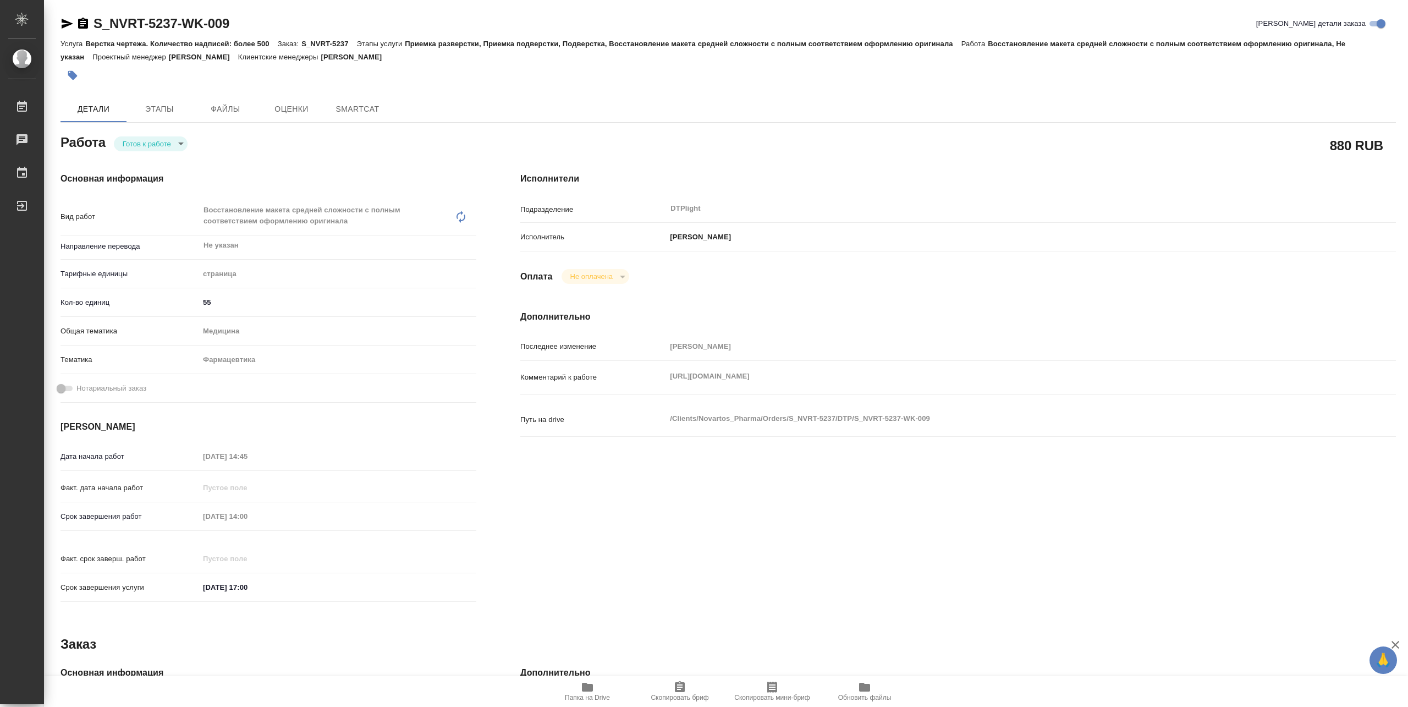
type textarea "x"
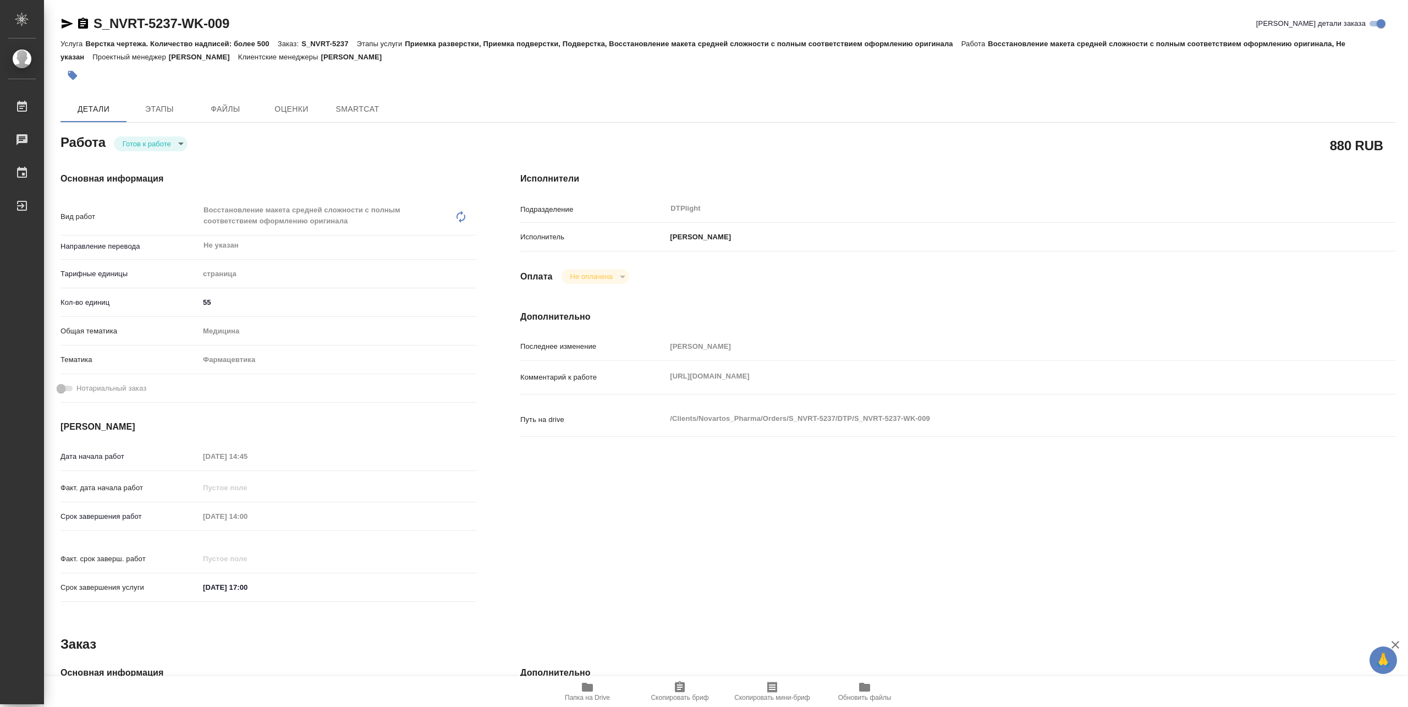
type textarea "x"
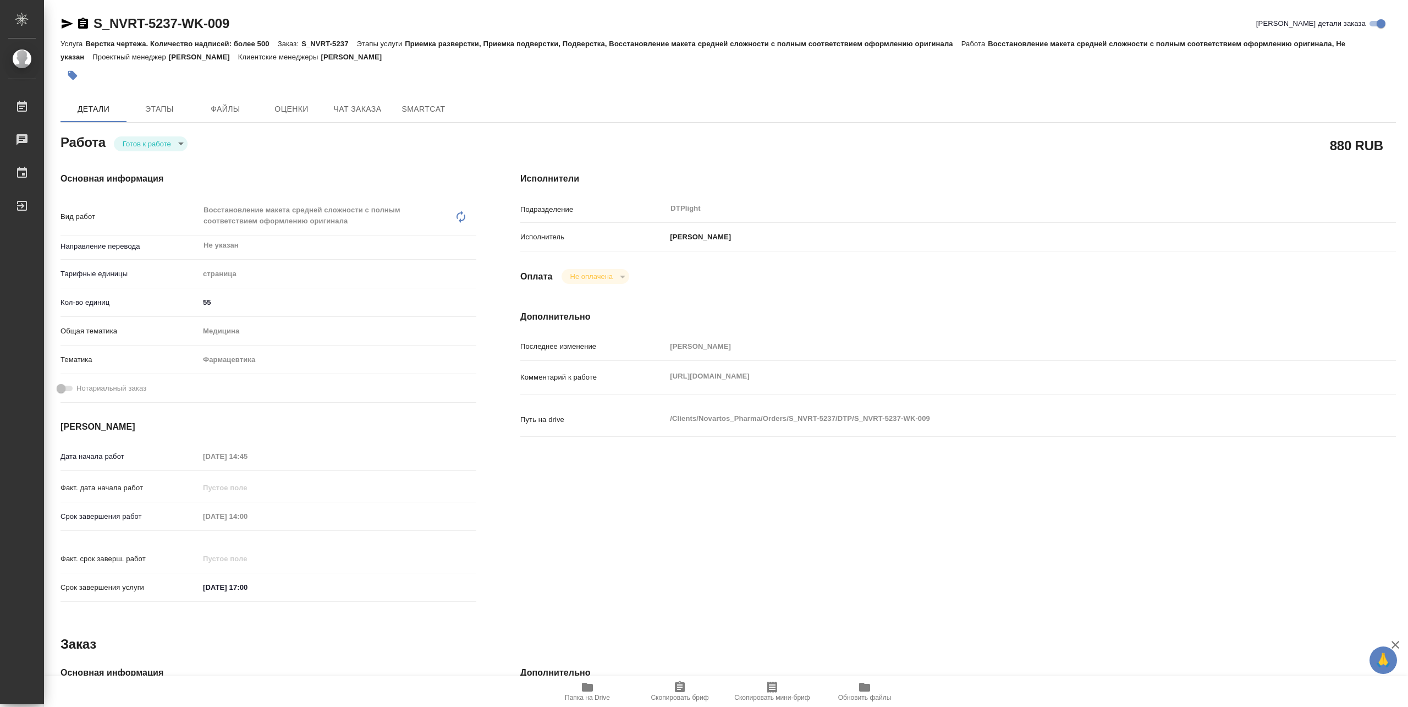
type textarea "x"
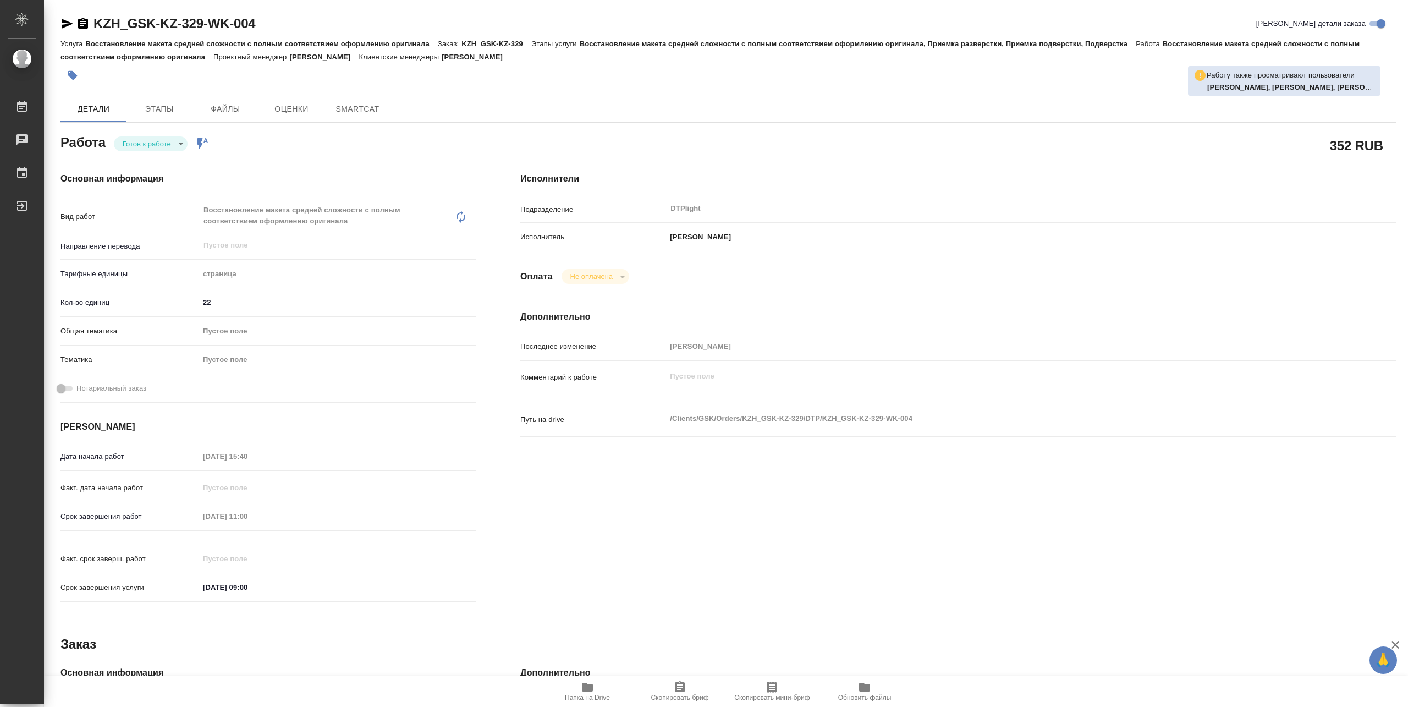
type textarea "x"
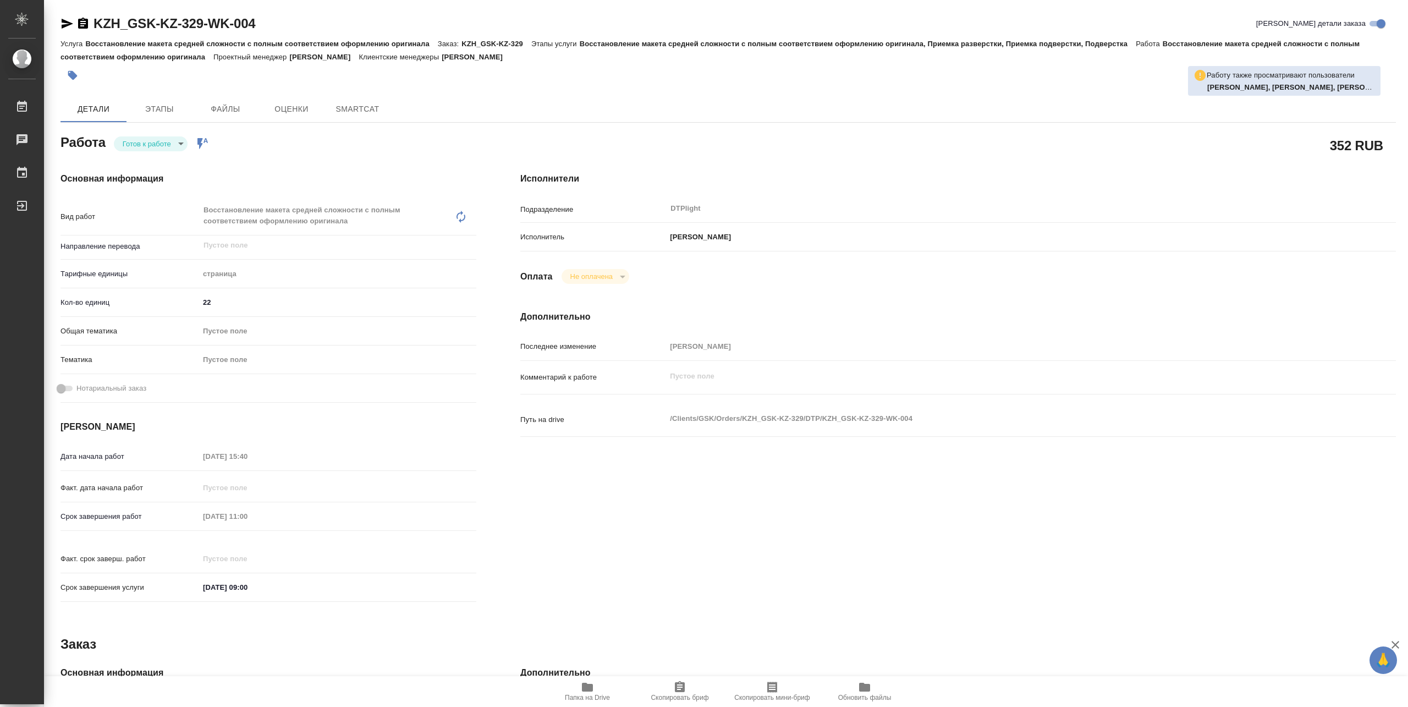
type textarea "x"
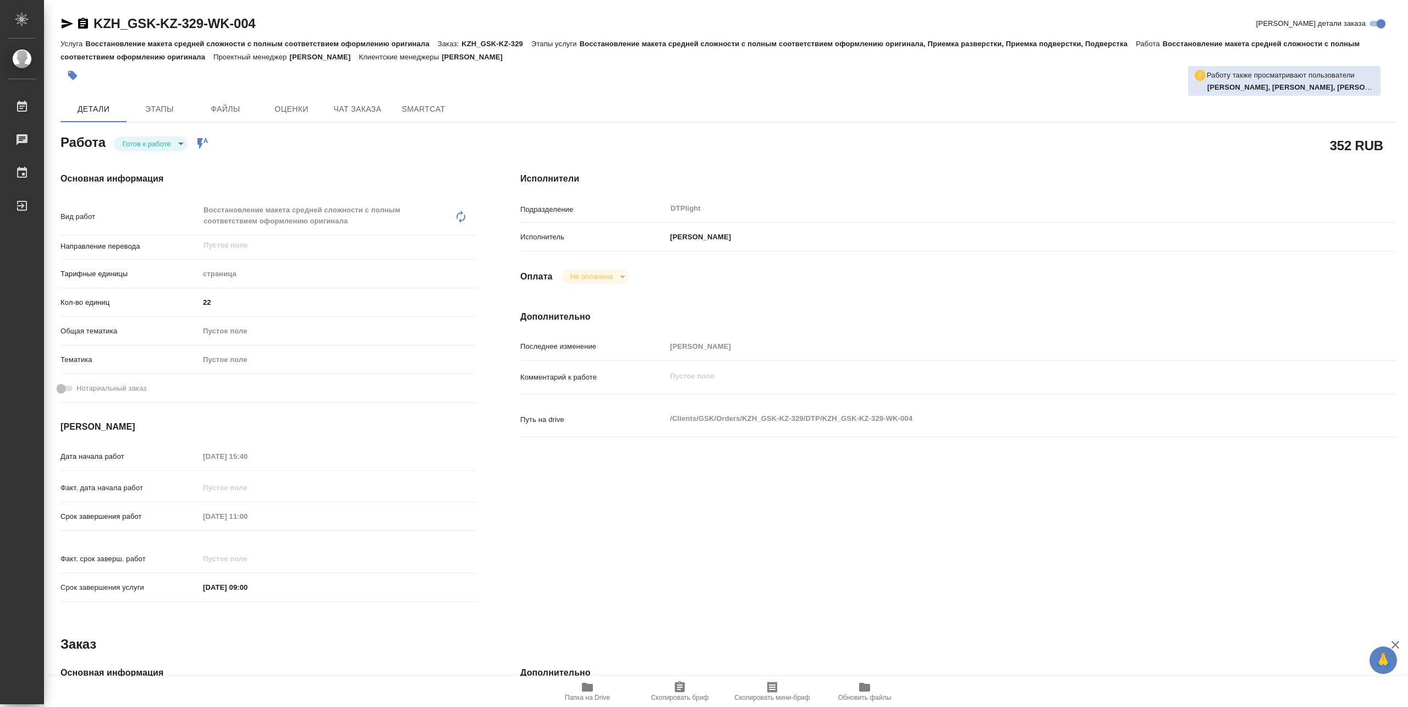
type textarea "x"
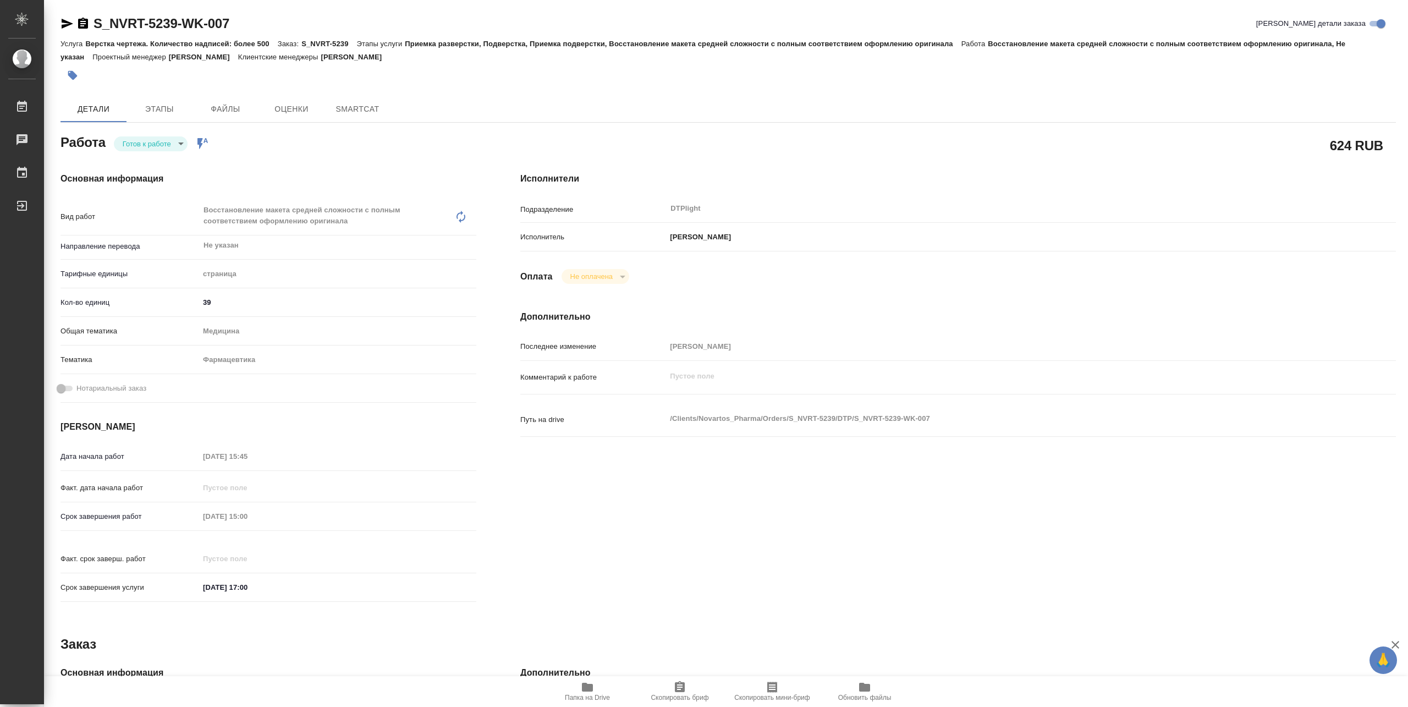
type textarea "x"
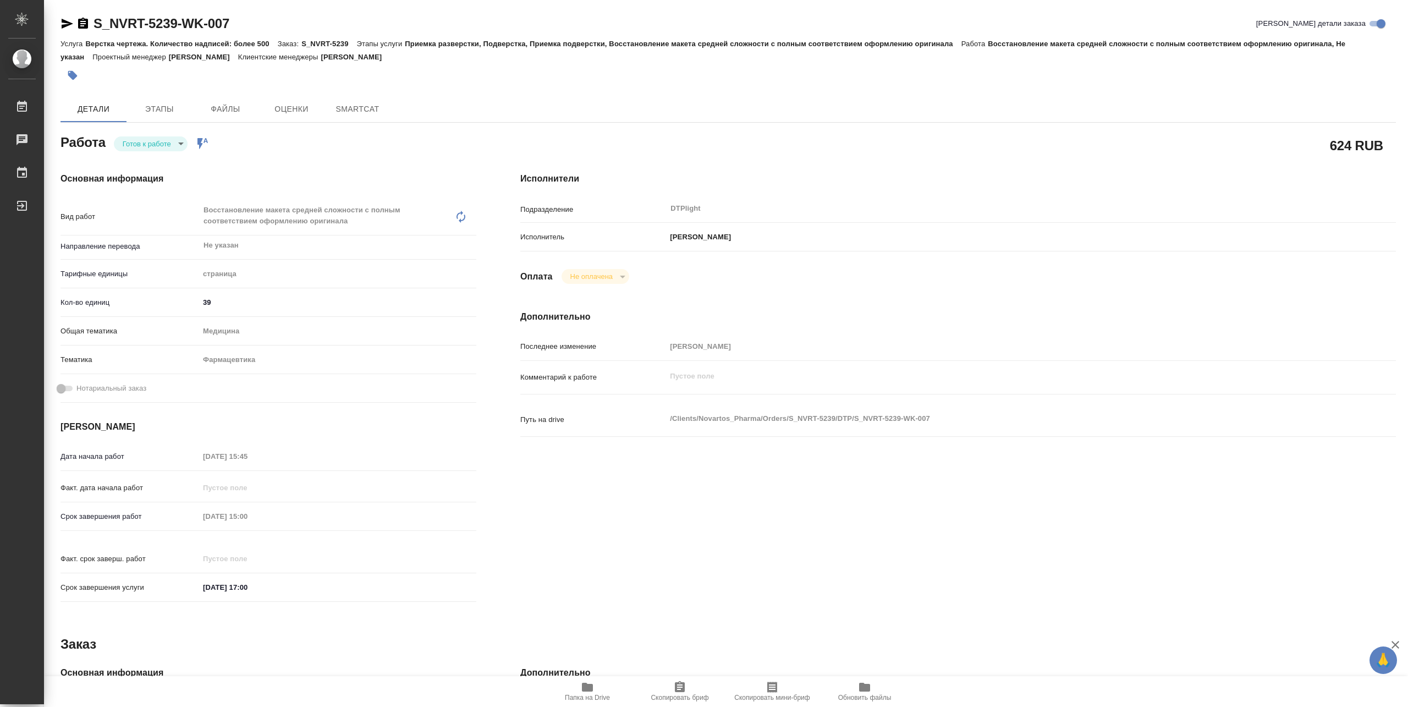
type textarea "x"
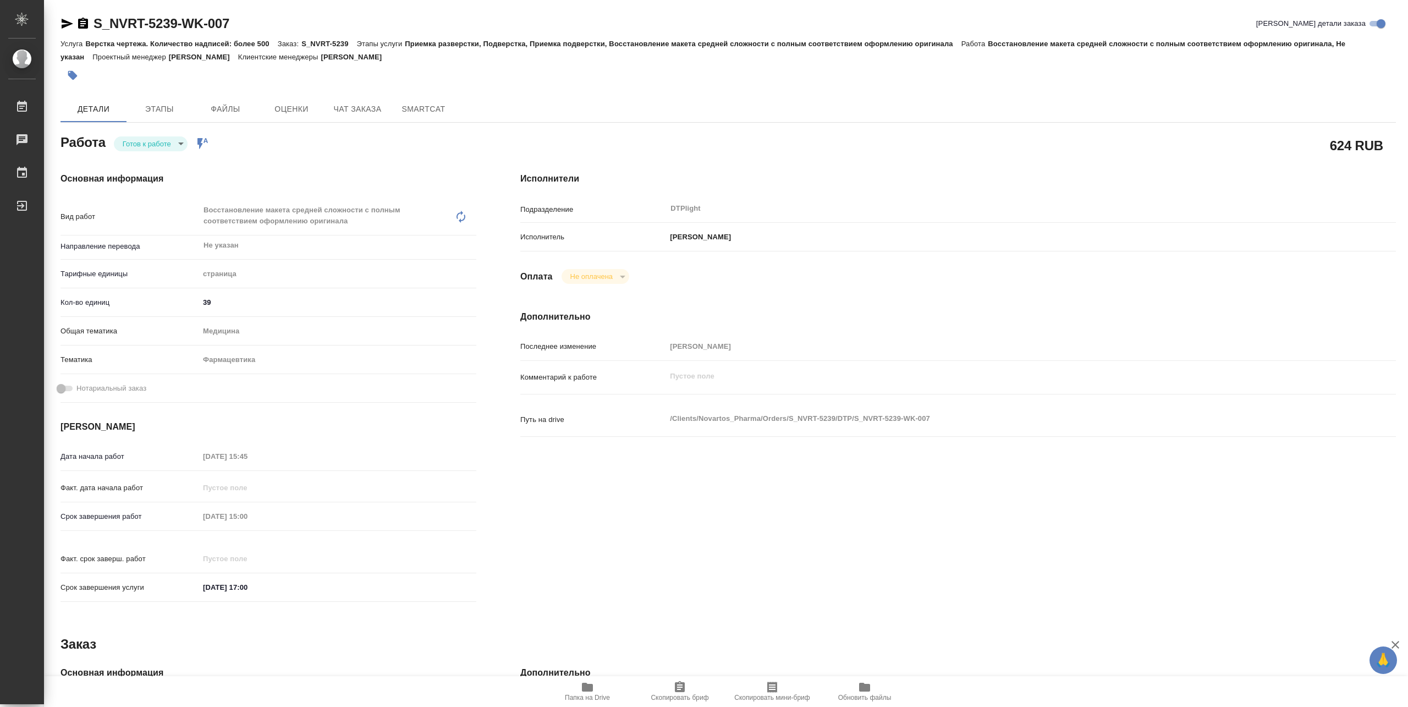
type textarea "x"
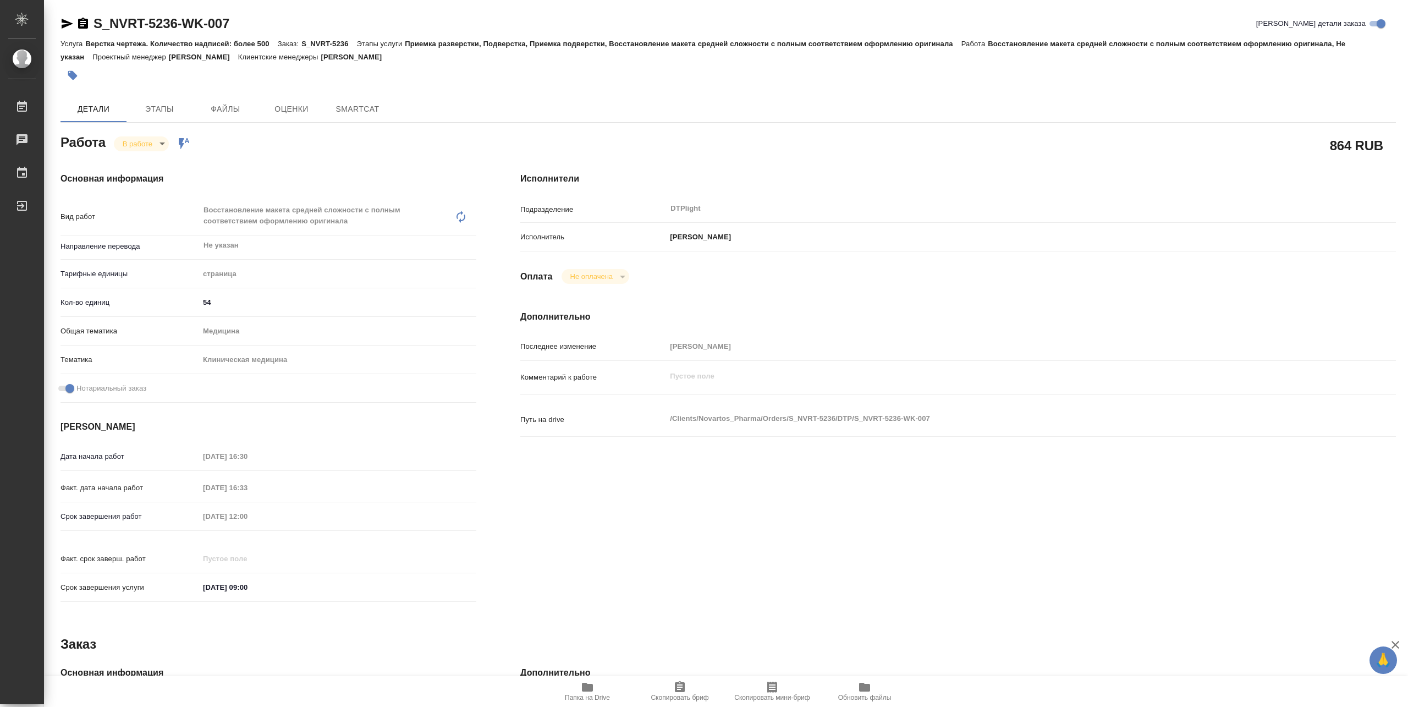
type textarea "x"
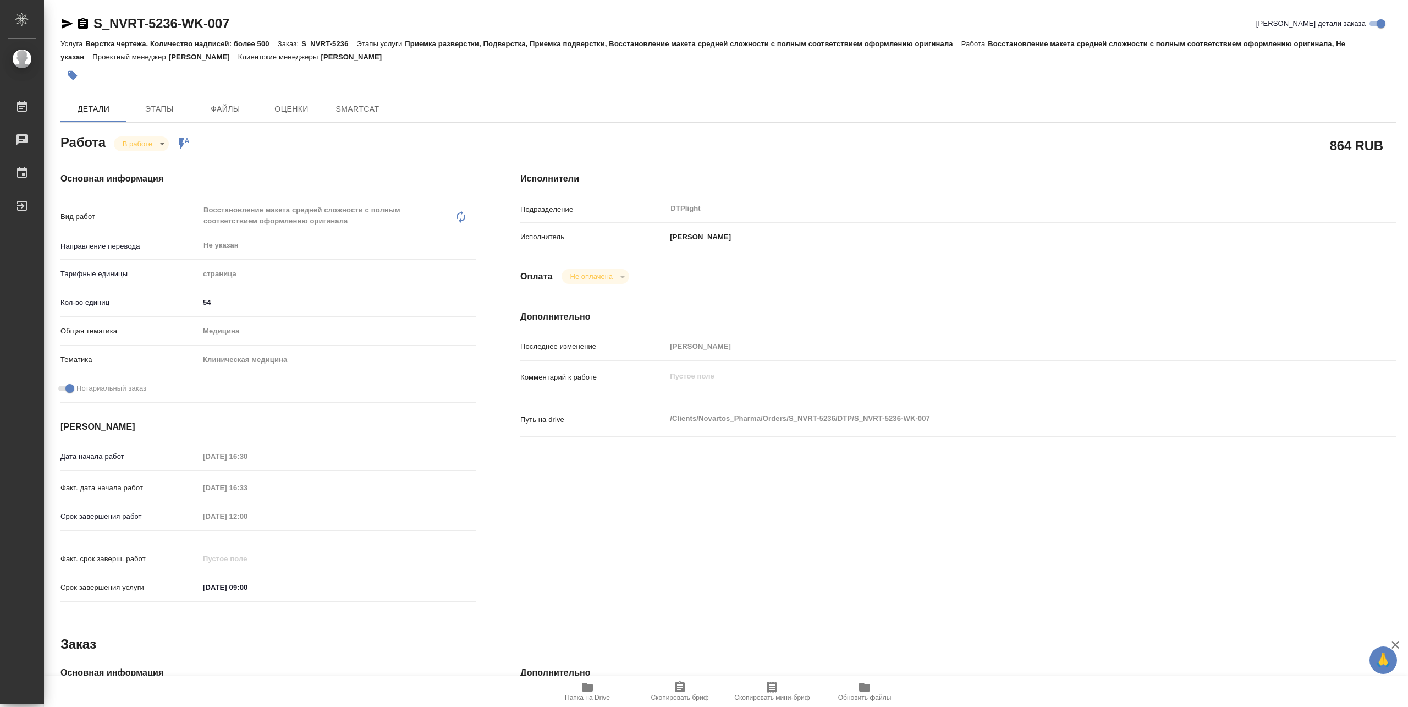
type textarea "x"
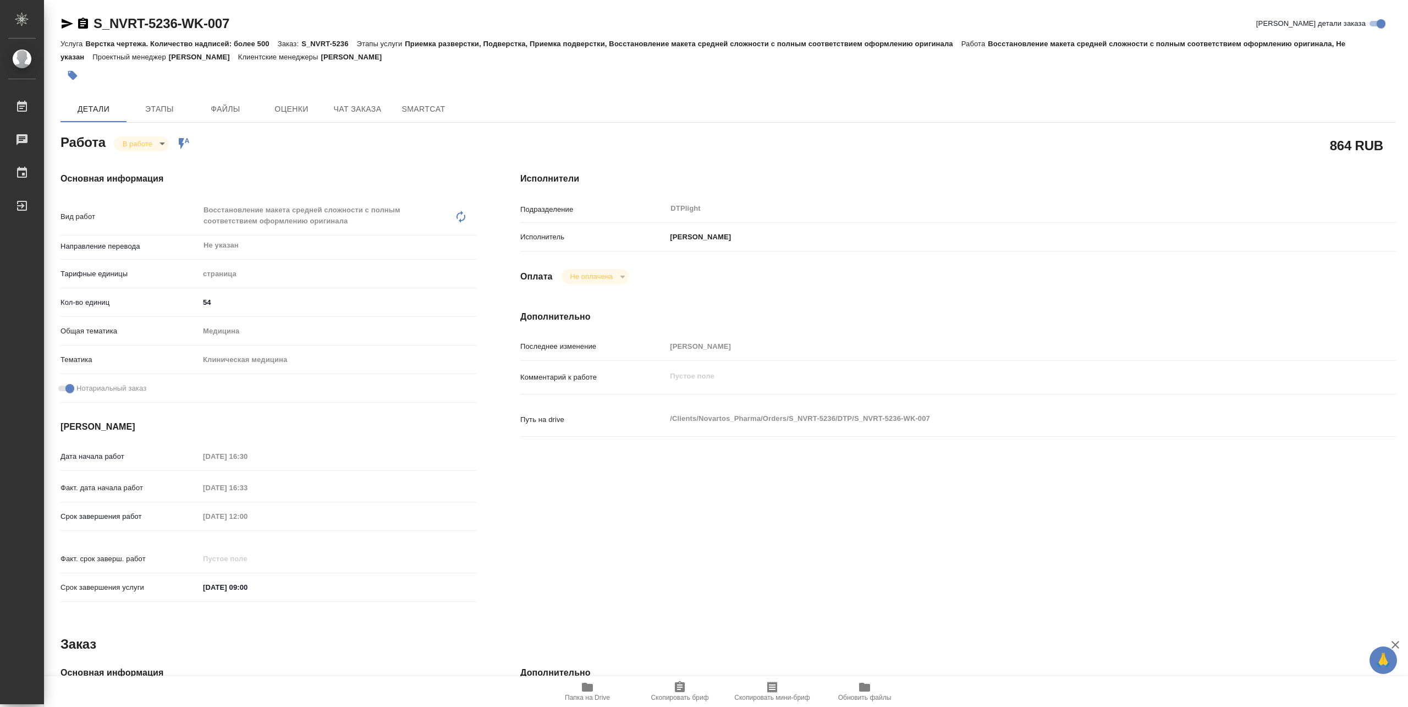
type textarea "x"
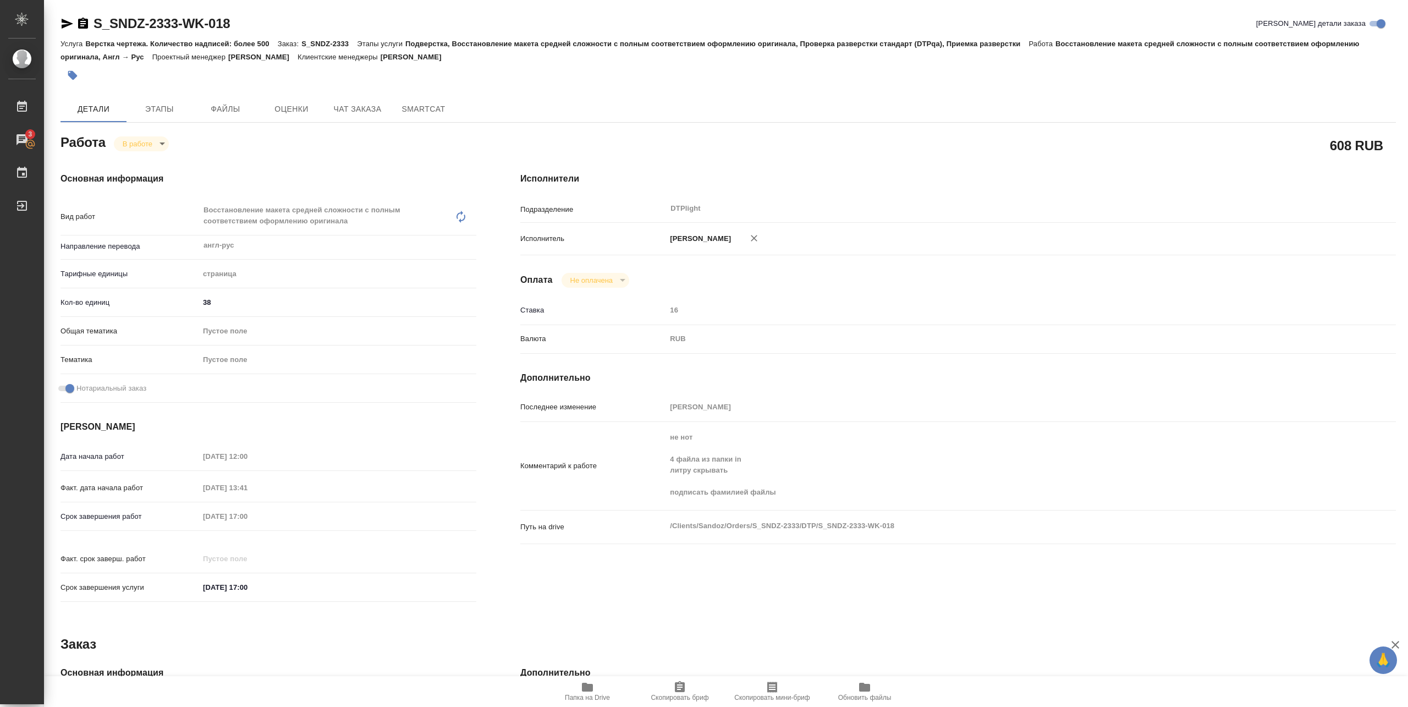
click at [588, 687] on icon "button" at bounding box center [587, 686] width 11 height 9
click at [593, 680] on icon "button" at bounding box center [587, 686] width 13 height 13
click at [586, 703] on button "Папка на Drive" at bounding box center [587, 691] width 92 height 31
click at [158, 146] on body "🙏 .cls-1 fill:#fff; AWATERA [PERSON_NAME] 3 Чаты График Выйти S_SNDZ-2333-WK-01…" at bounding box center [704, 353] width 1408 height 707
click at [139, 162] on button "Выполнен" at bounding box center [143, 162] width 40 height 12
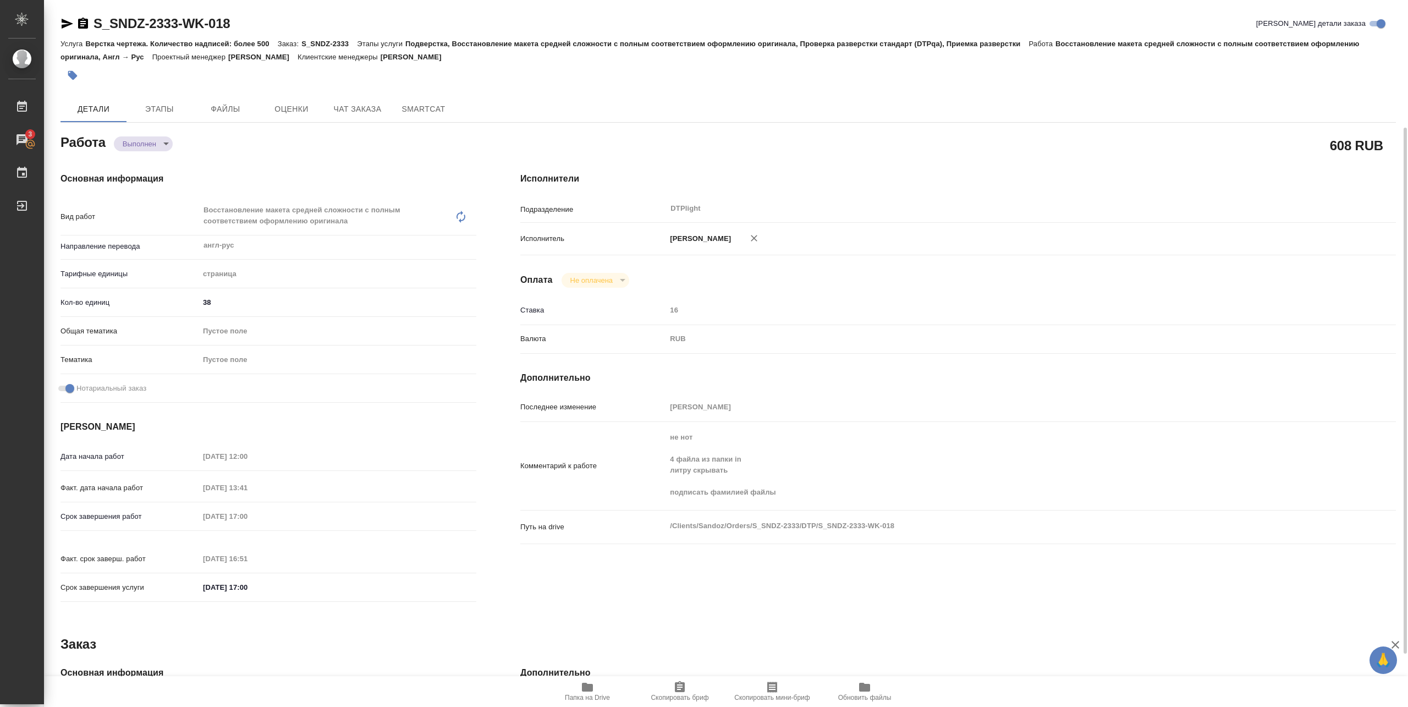
type textarea "x"
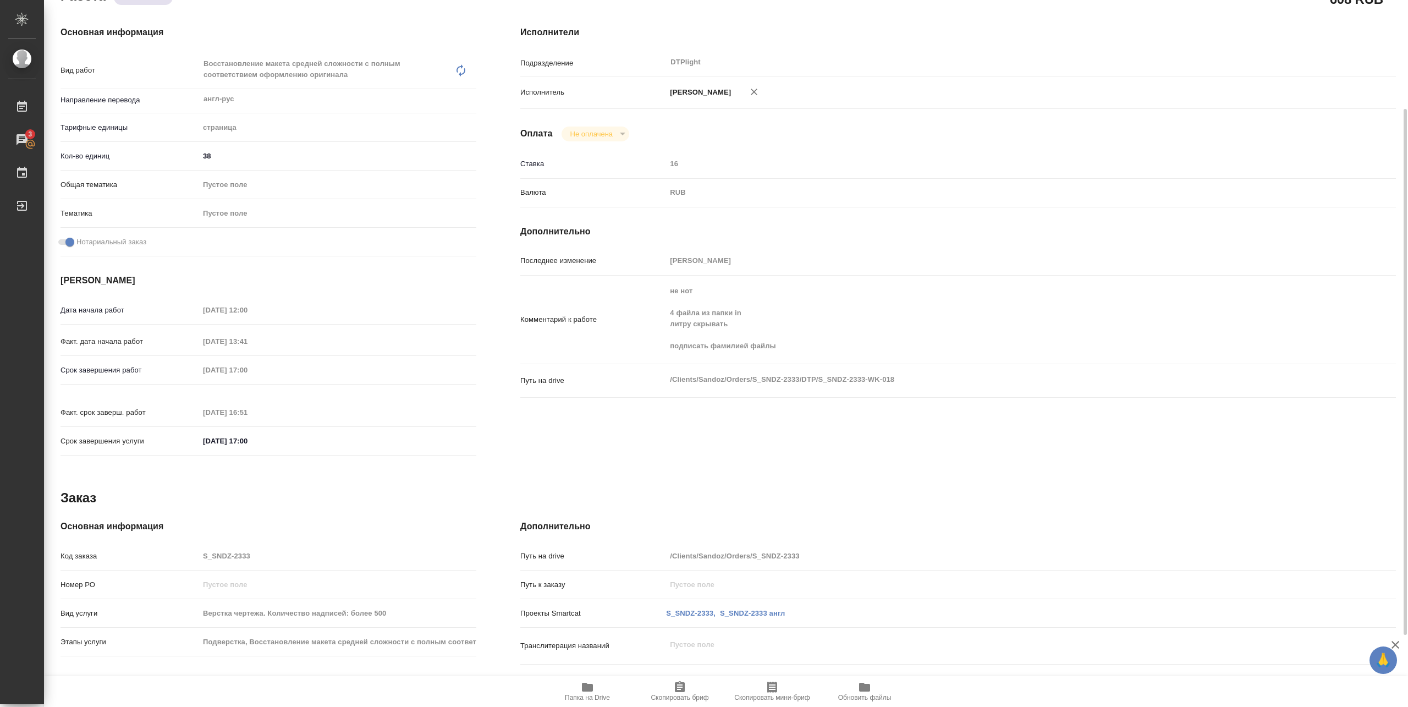
type textarea "x"
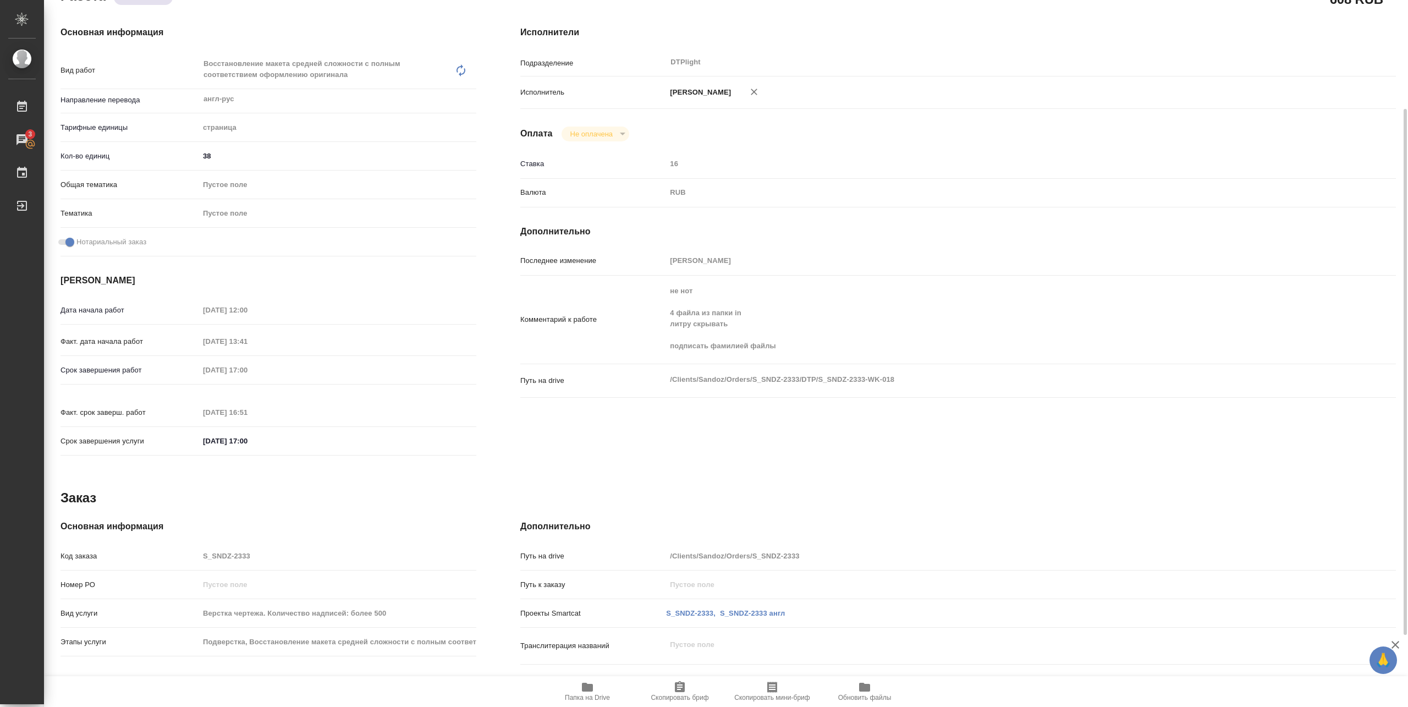
scroll to position [243, 0]
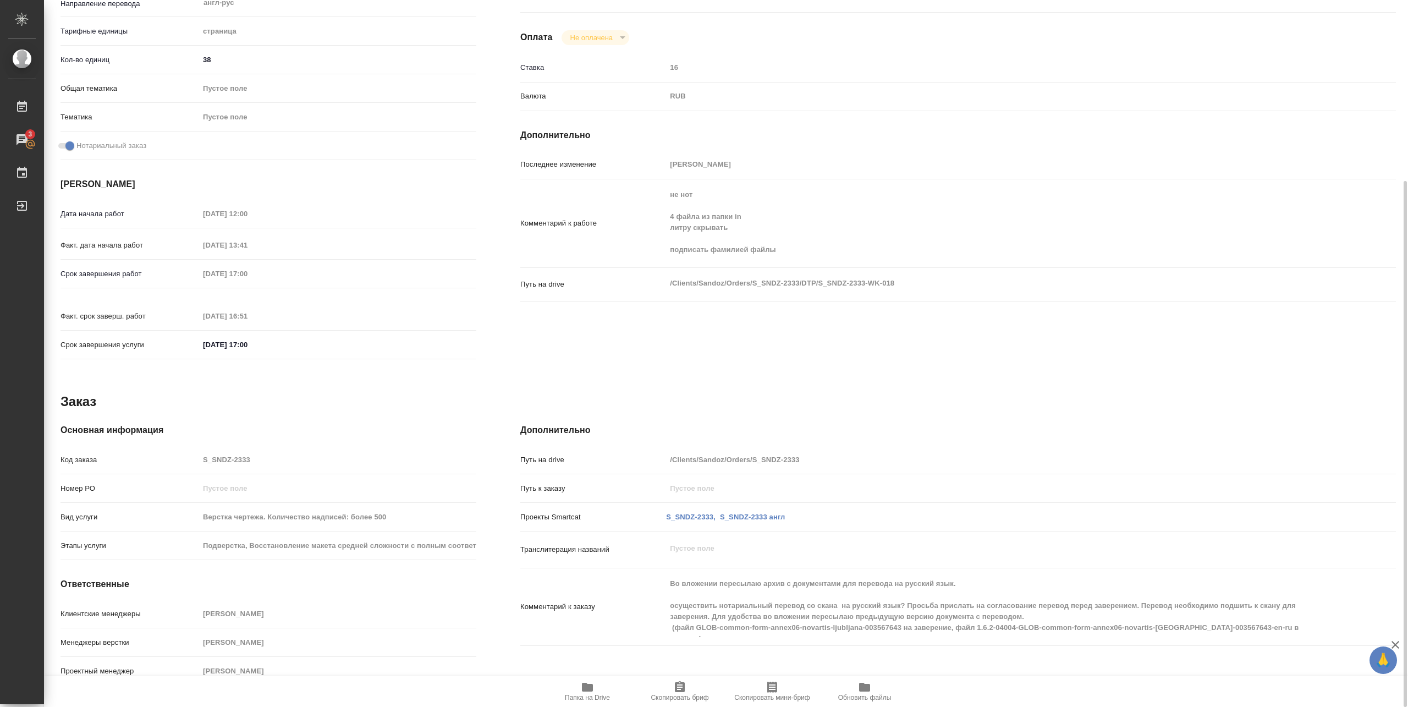
type textarea "x"
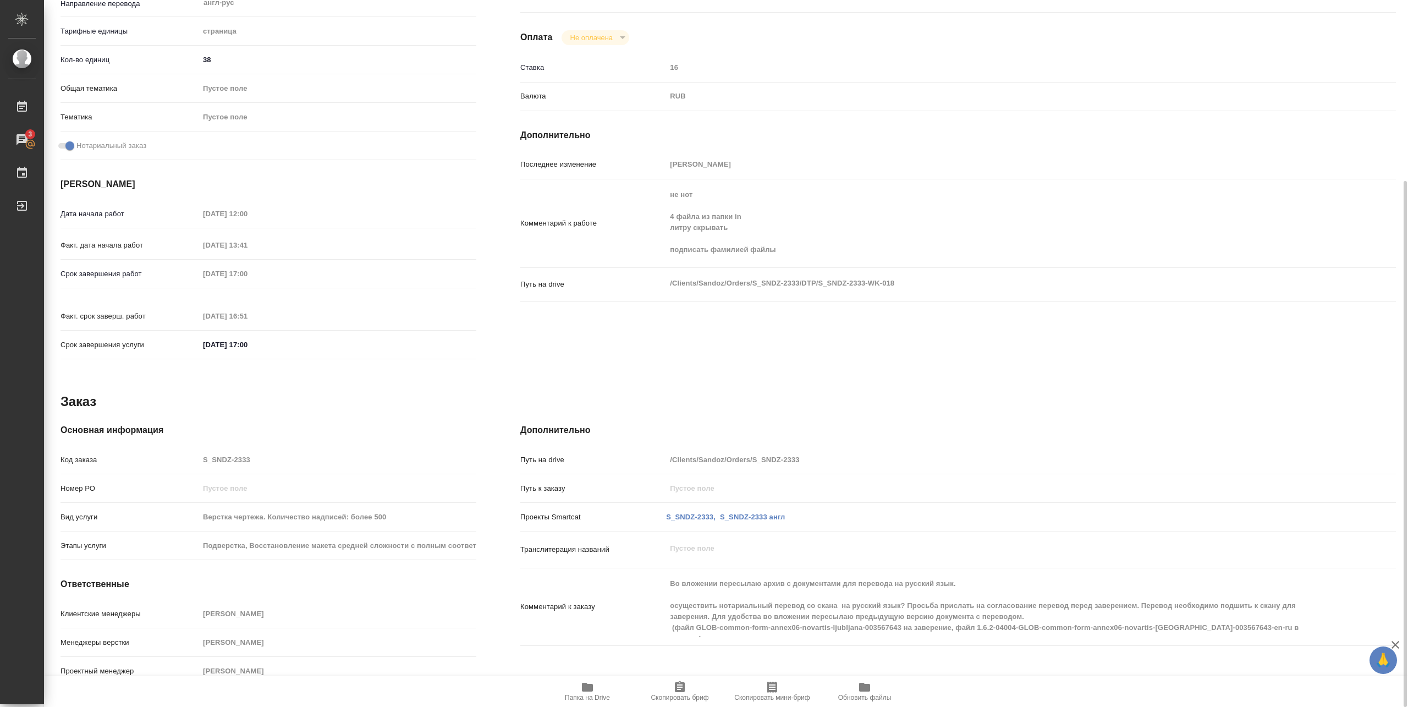
scroll to position [0, 0]
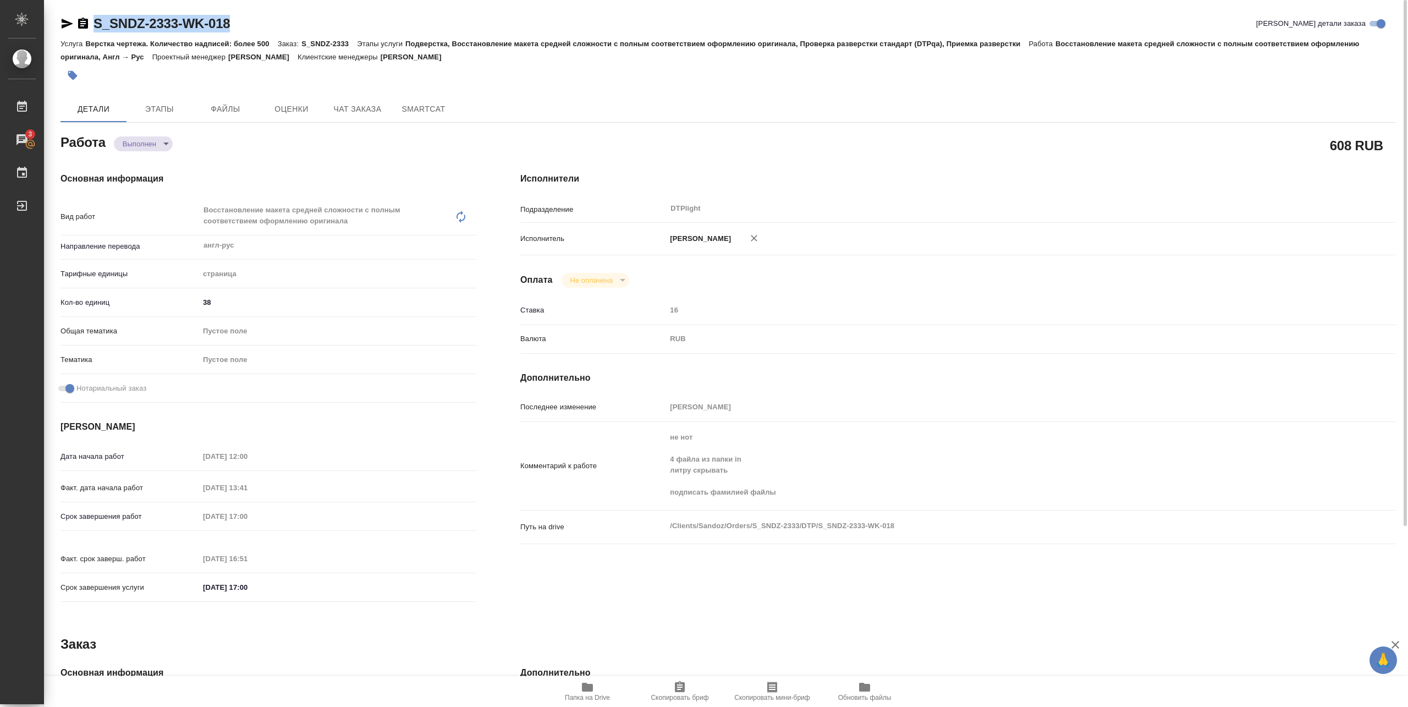
drag, startPoint x: 86, startPoint y: 31, endPoint x: 234, endPoint y: 32, distance: 147.4
click at [234, 32] on div "S_SNDZ-2333-WK-018 Кратко детали заказа" at bounding box center [727, 24] width 1335 height 18
copy link "S_SNDZ-2333-WK-018"
type textarea "x"
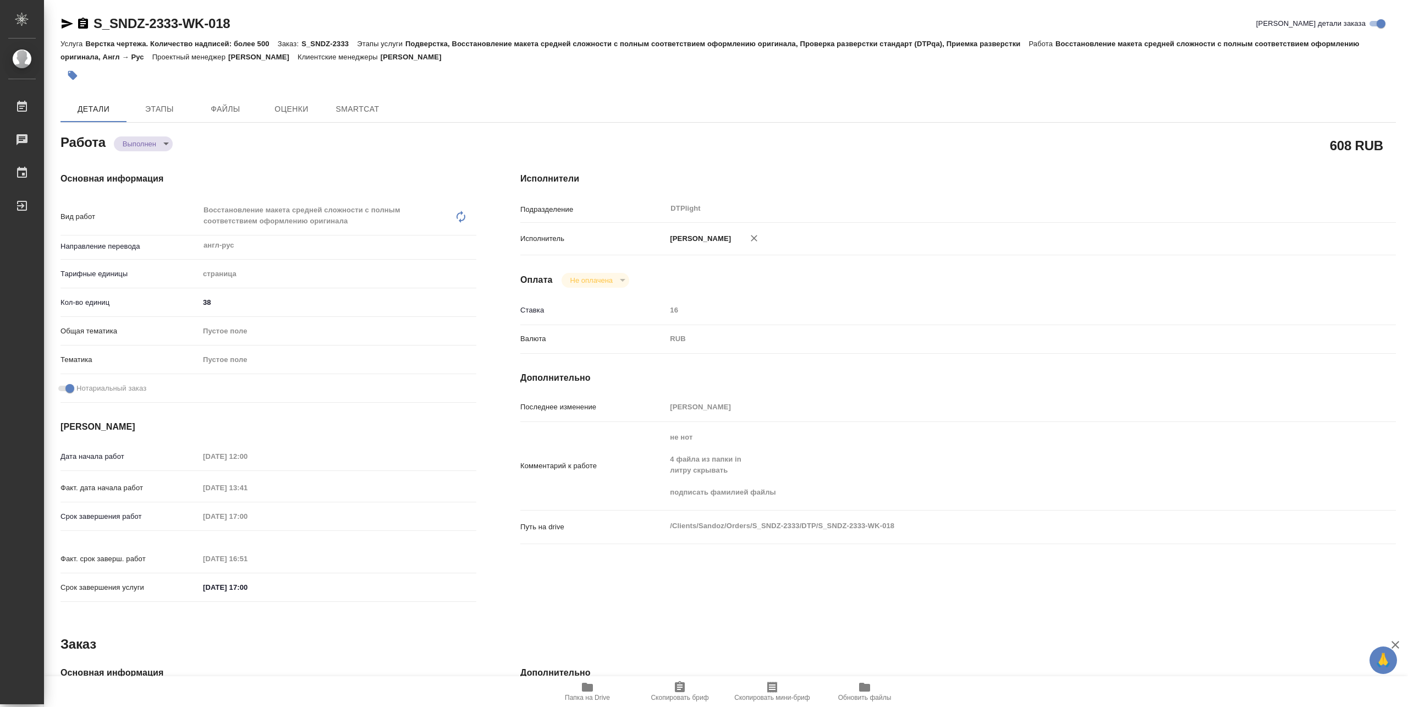
type textarea "x"
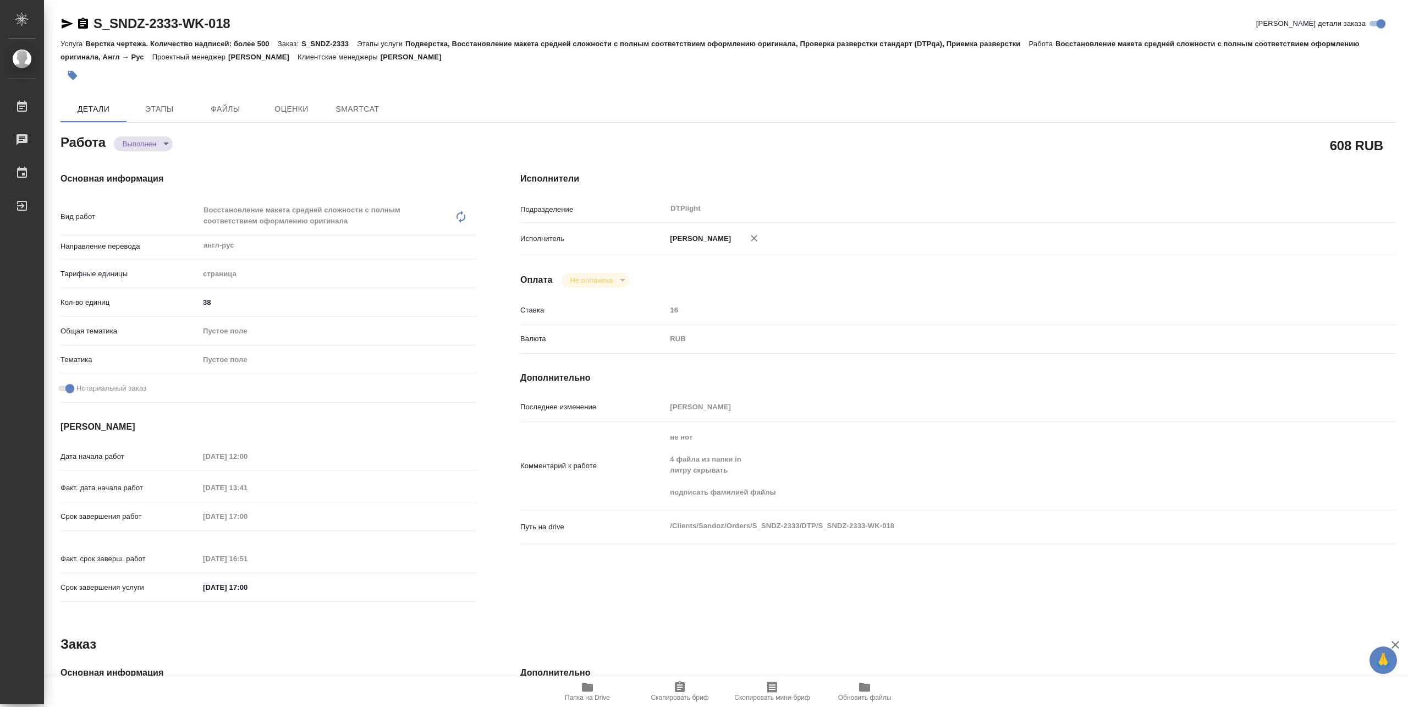
type textarea "x"
